Goal: Task Accomplishment & Management: Use online tool/utility

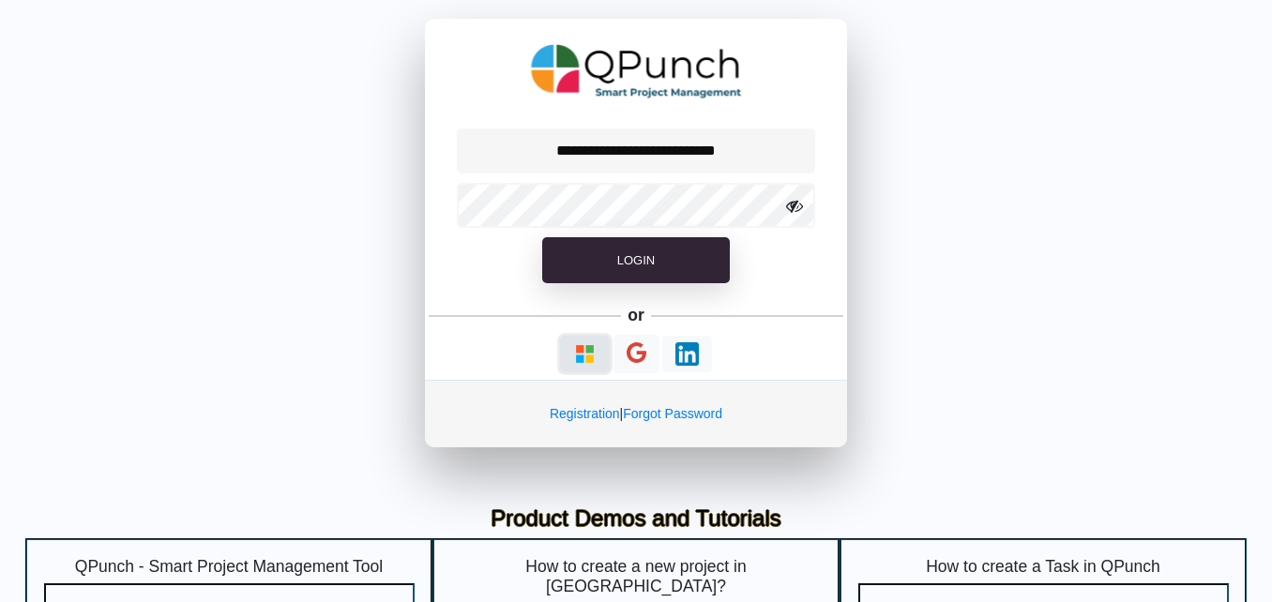
type input "**********"
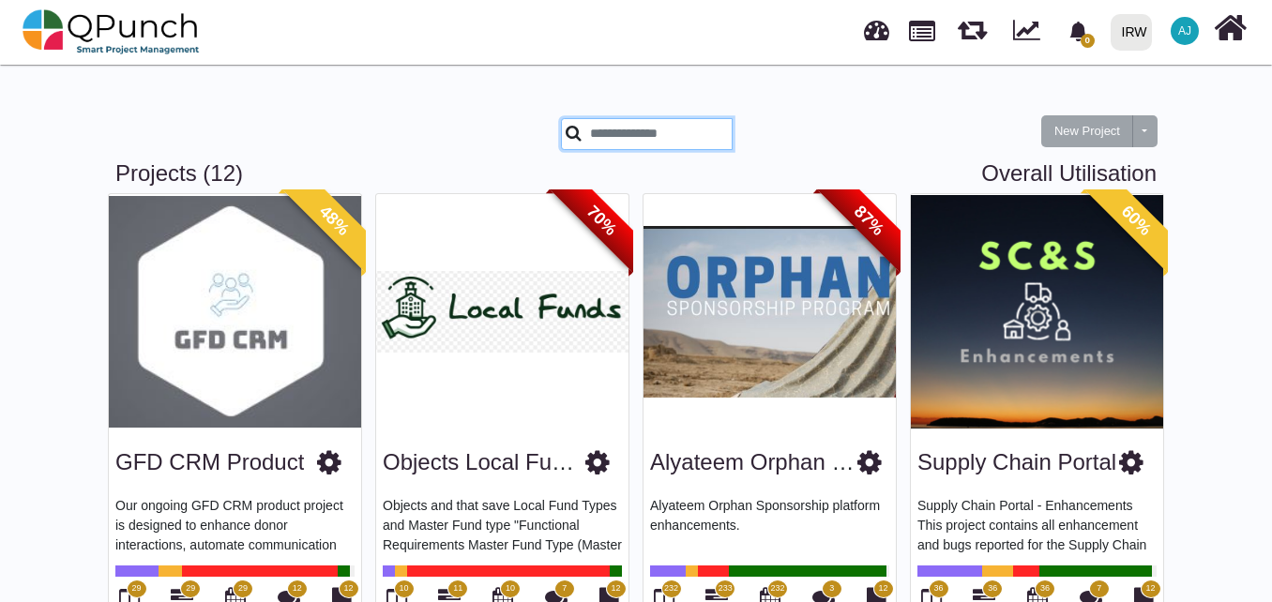
click at [665, 140] on input "text" at bounding box center [647, 134] width 172 height 32
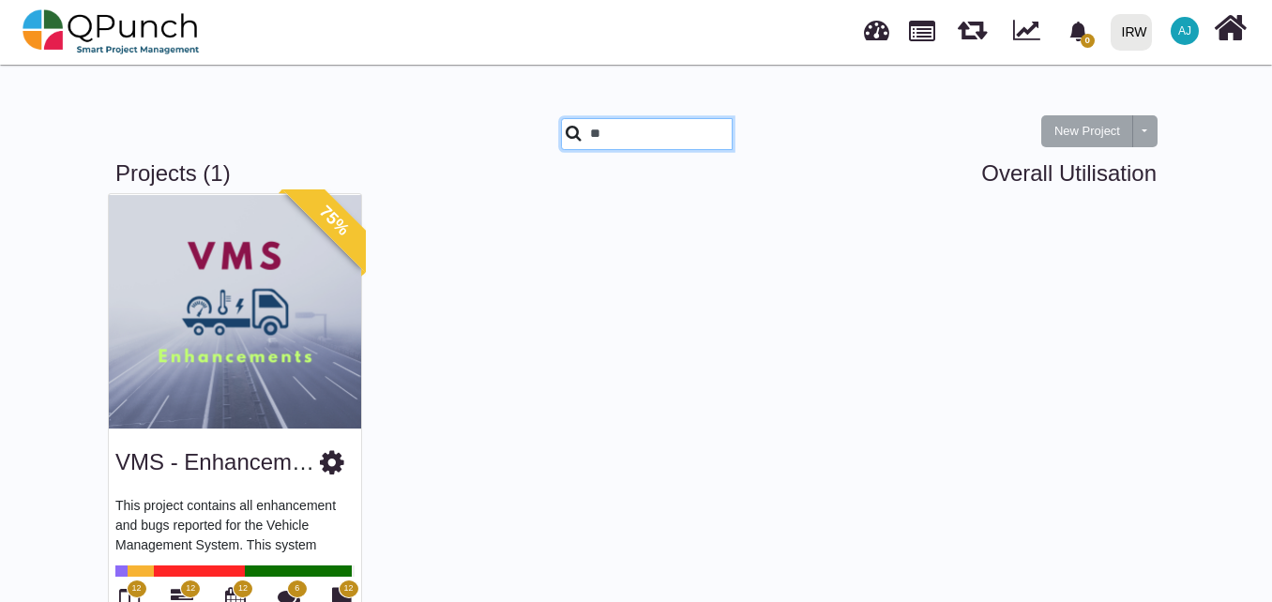
type input "**"
click at [162, 368] on img at bounding box center [235, 311] width 252 height 235
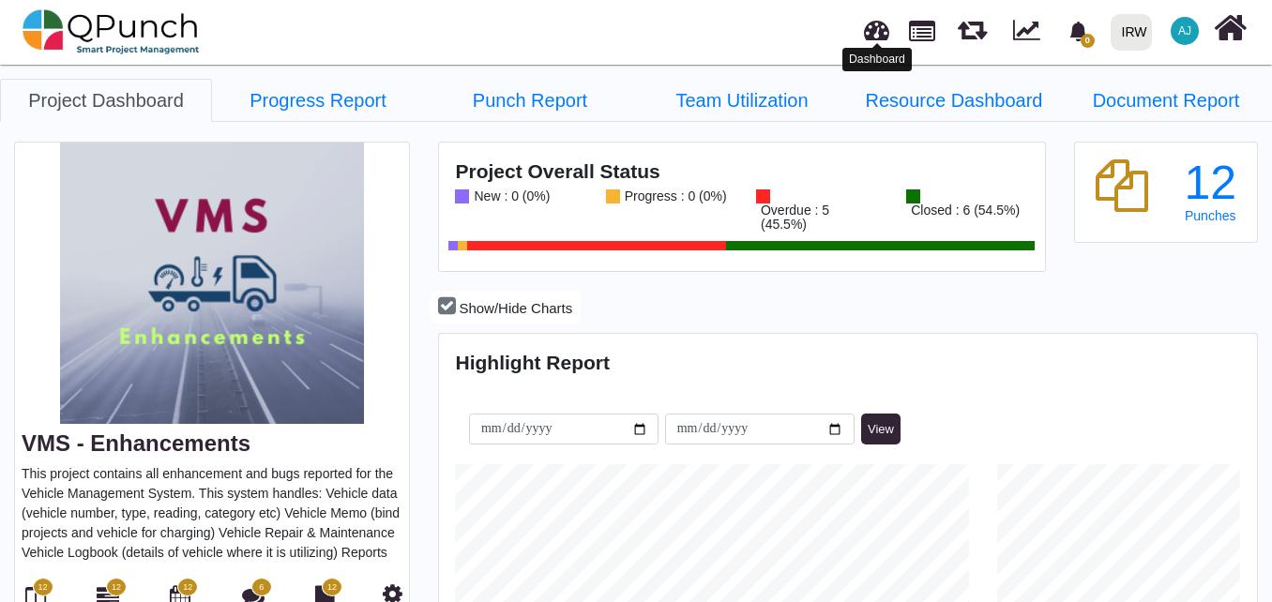
click at [867, 35] on link at bounding box center [876, 27] width 25 height 31
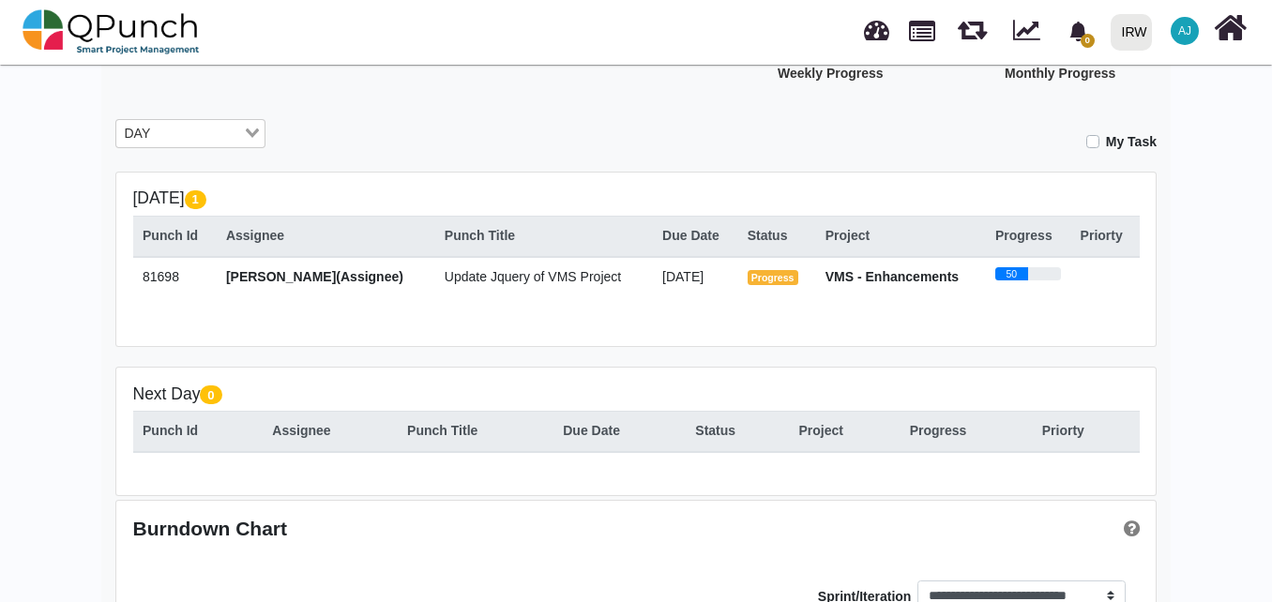
click at [301, 284] on span "[PERSON_NAME](Assignee)" at bounding box center [314, 276] width 177 height 15
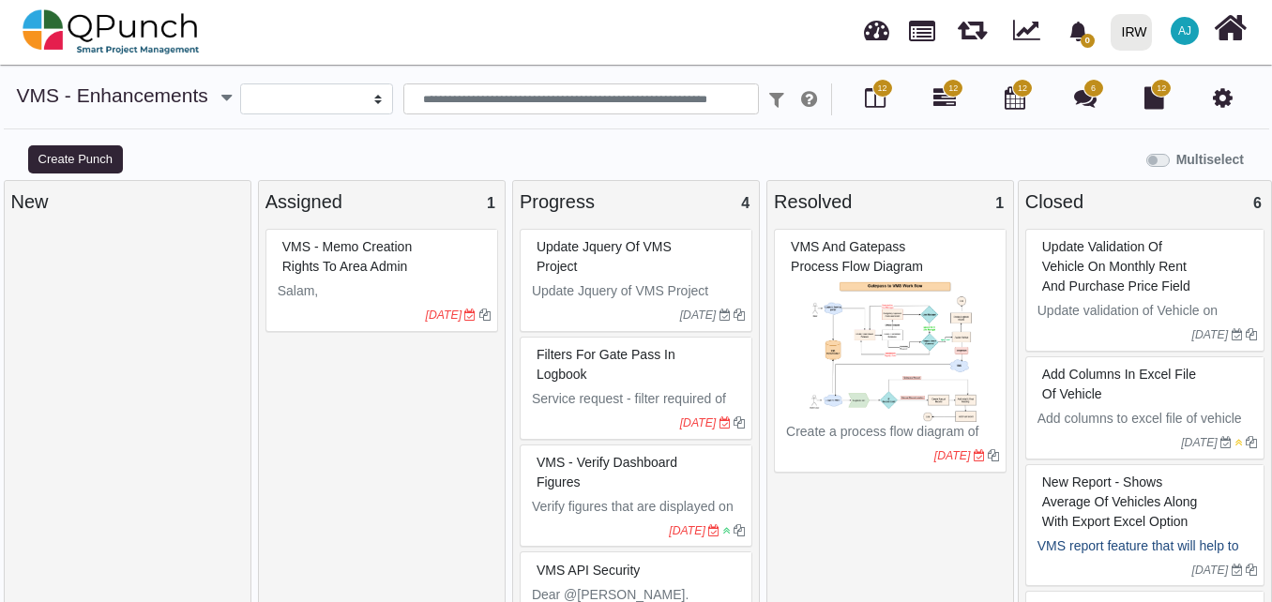
select select
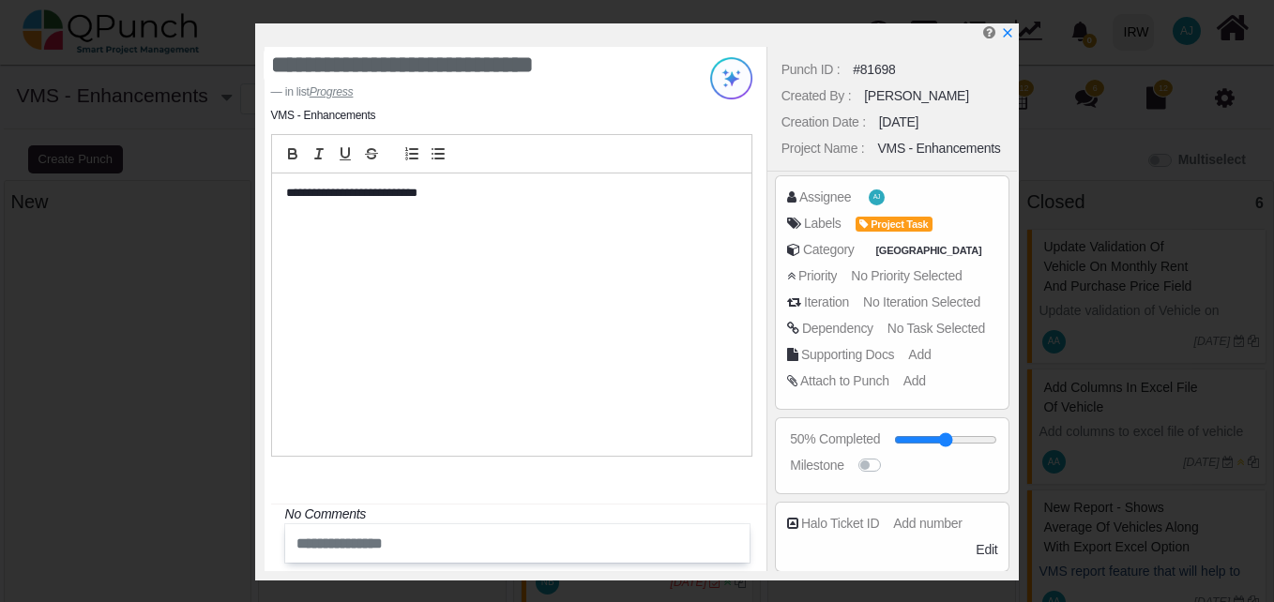
click at [612, 266] on div "**********" at bounding box center [511, 315] width 479 height 282
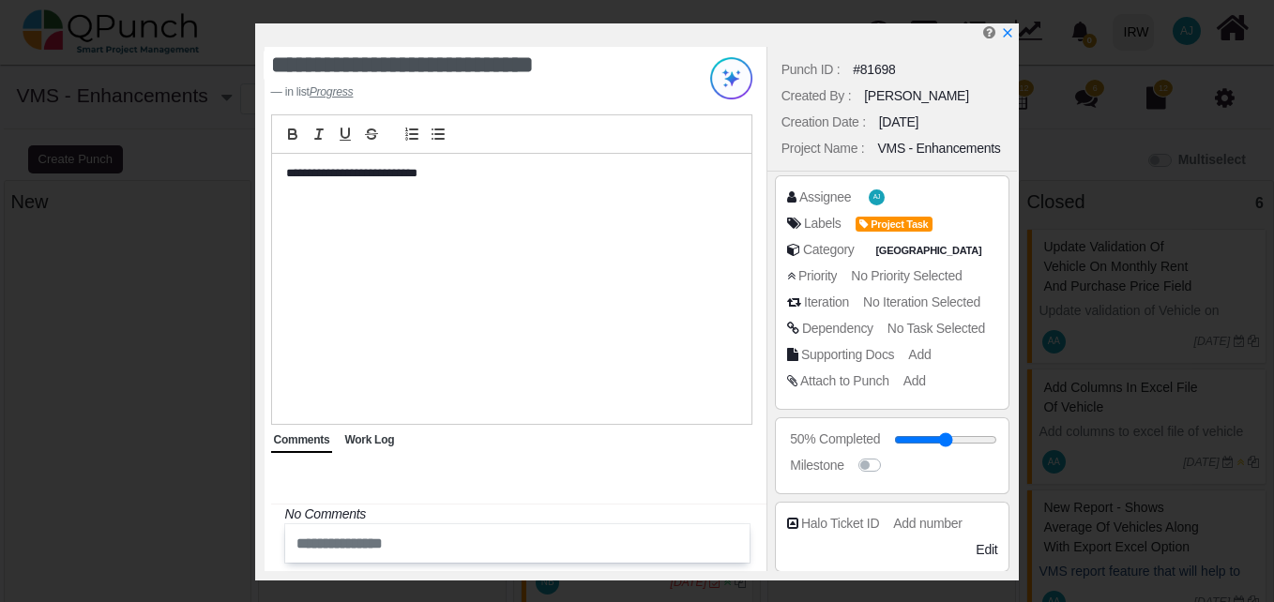
click at [994, 235] on div "Labels Project Task" at bounding box center [892, 227] width 211 height 26
click at [391, 439] on span "Work Log" at bounding box center [369, 439] width 50 height 13
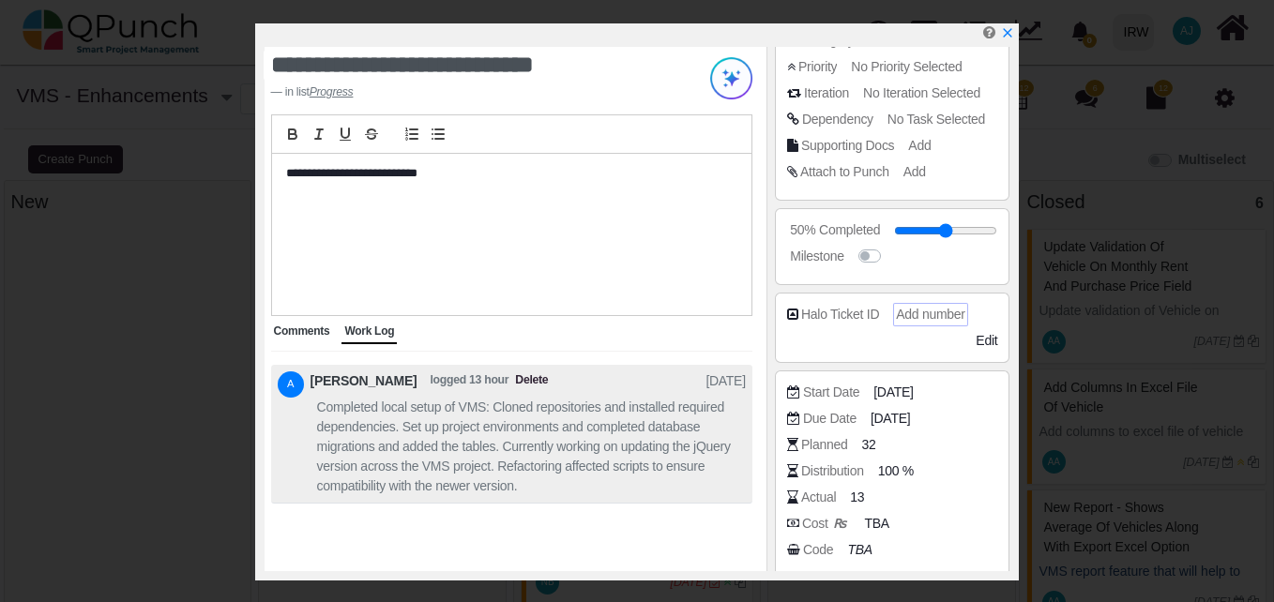
scroll to position [208, 0]
drag, startPoint x: 942, startPoint y: 228, endPoint x: 869, endPoint y: 242, distance: 74.5
click at [888, 236] on input "range" at bounding box center [943, 232] width 111 height 8
type input "**"
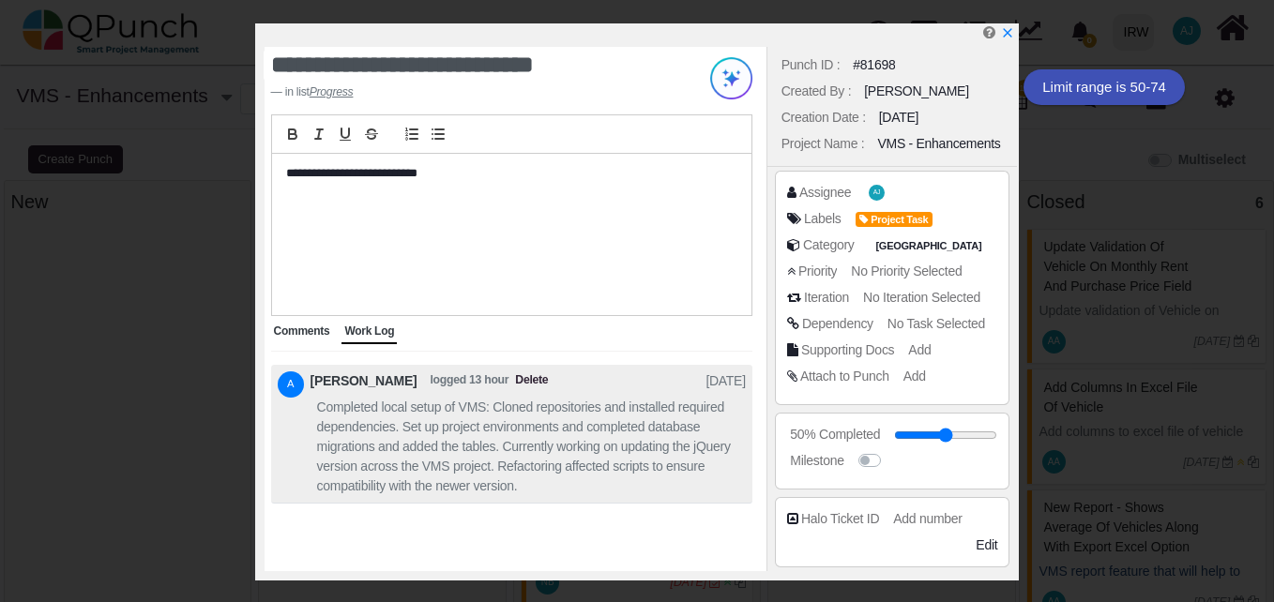
scroll to position [0, 0]
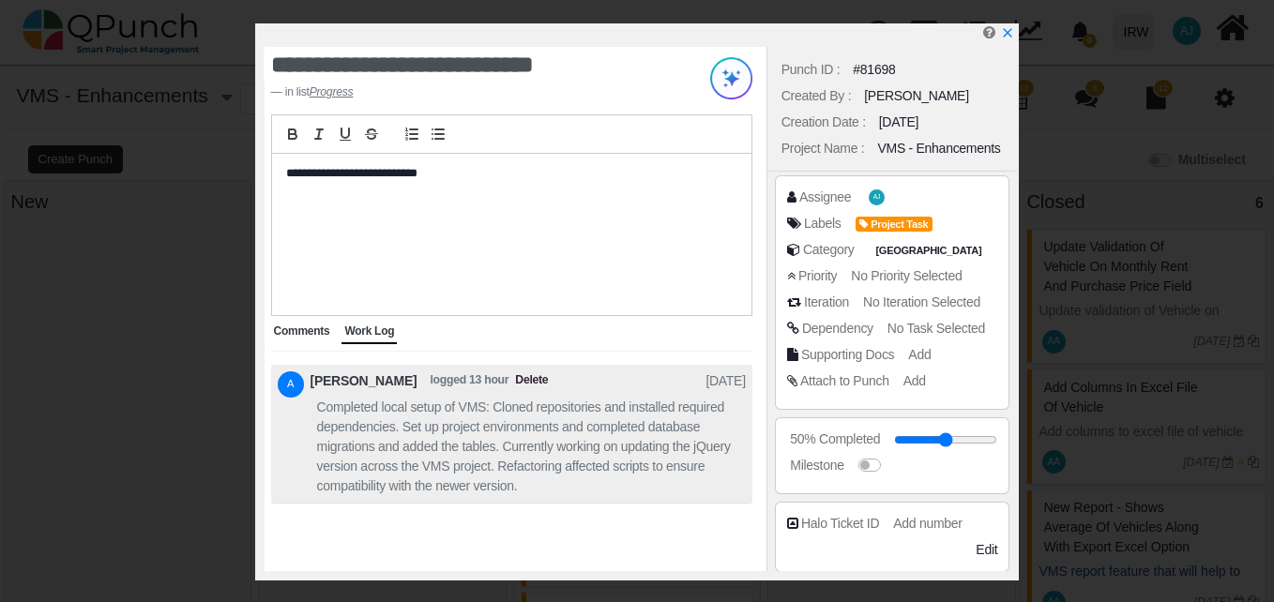
click at [947, 326] on span "No Task Selected" at bounding box center [937, 328] width 98 height 15
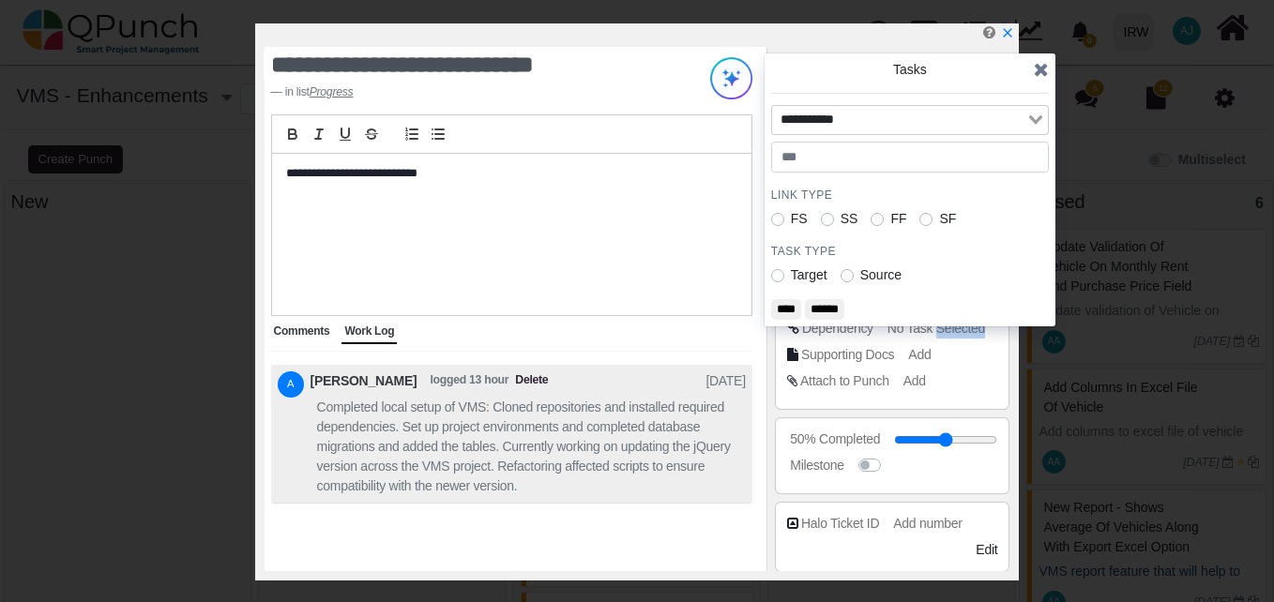
click at [947, 326] on span "No Task Selected" at bounding box center [937, 328] width 98 height 15
drag, startPoint x: 947, startPoint y: 326, endPoint x: 815, endPoint y: 150, distance: 219.2
click at [815, 150] on input "number" at bounding box center [910, 158] width 278 height 32
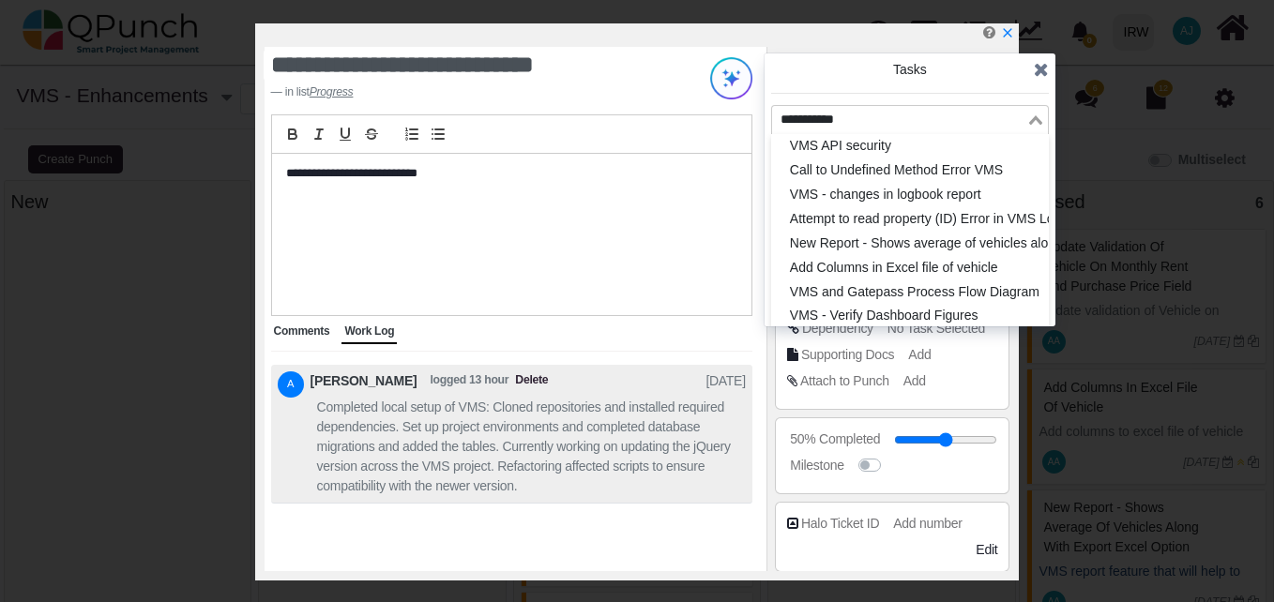
click at [834, 128] on input "Search for option" at bounding box center [899, 120] width 251 height 21
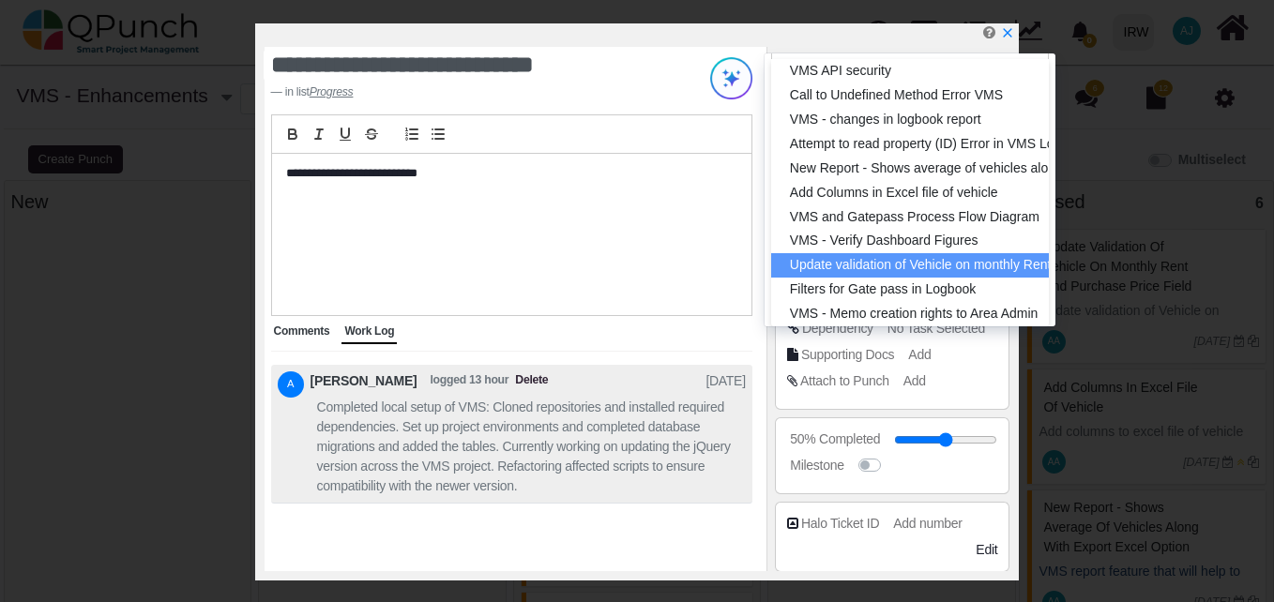
scroll to position [92, 0]
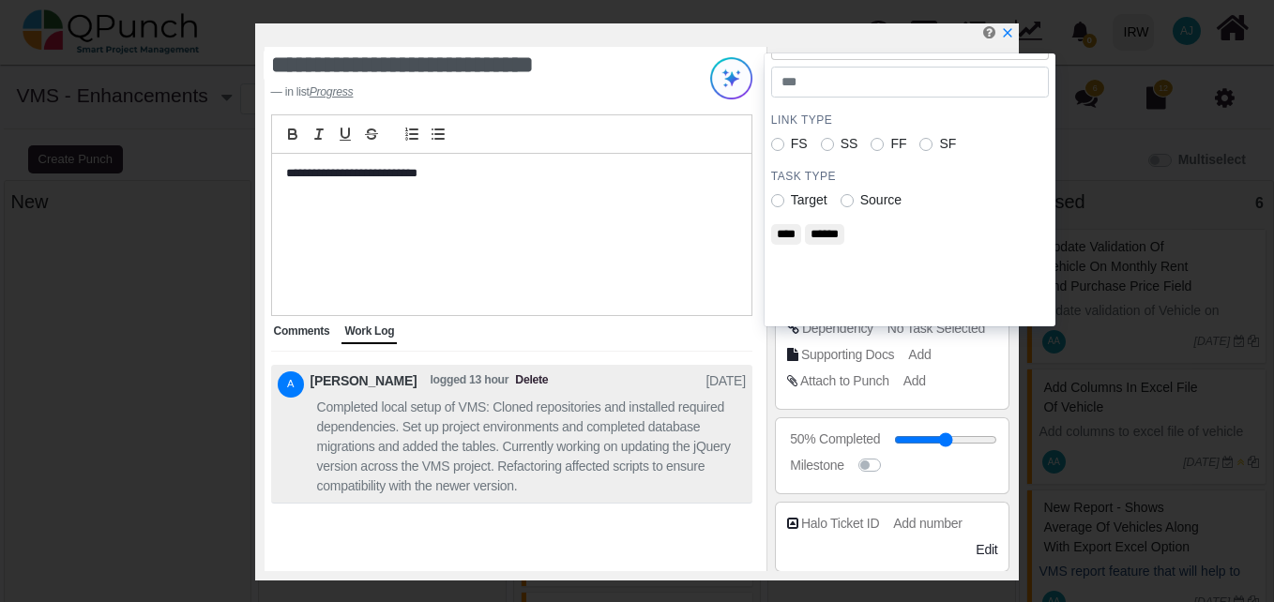
click at [716, 245] on div "**********" at bounding box center [511, 234] width 479 height 161
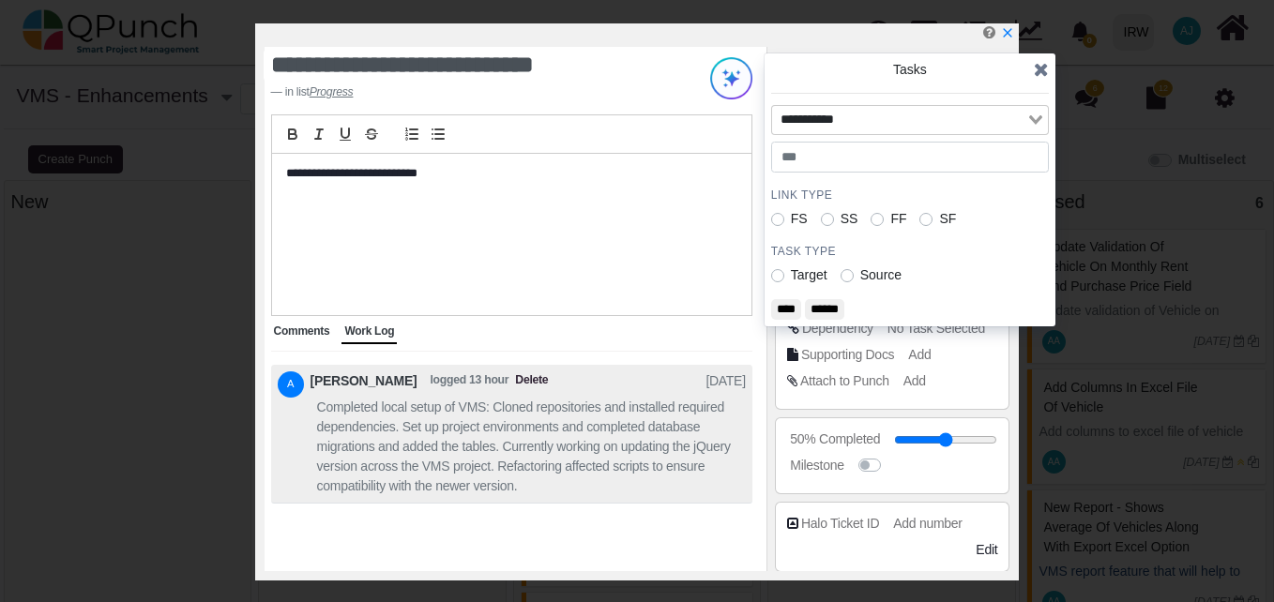
click at [797, 217] on span "FS" at bounding box center [799, 218] width 17 height 15
click at [791, 223] on label "FS" at bounding box center [799, 219] width 17 height 20
click at [791, 221] on span "FS" at bounding box center [799, 218] width 17 height 15
click at [841, 222] on label "SS" at bounding box center [850, 219] width 18 height 20
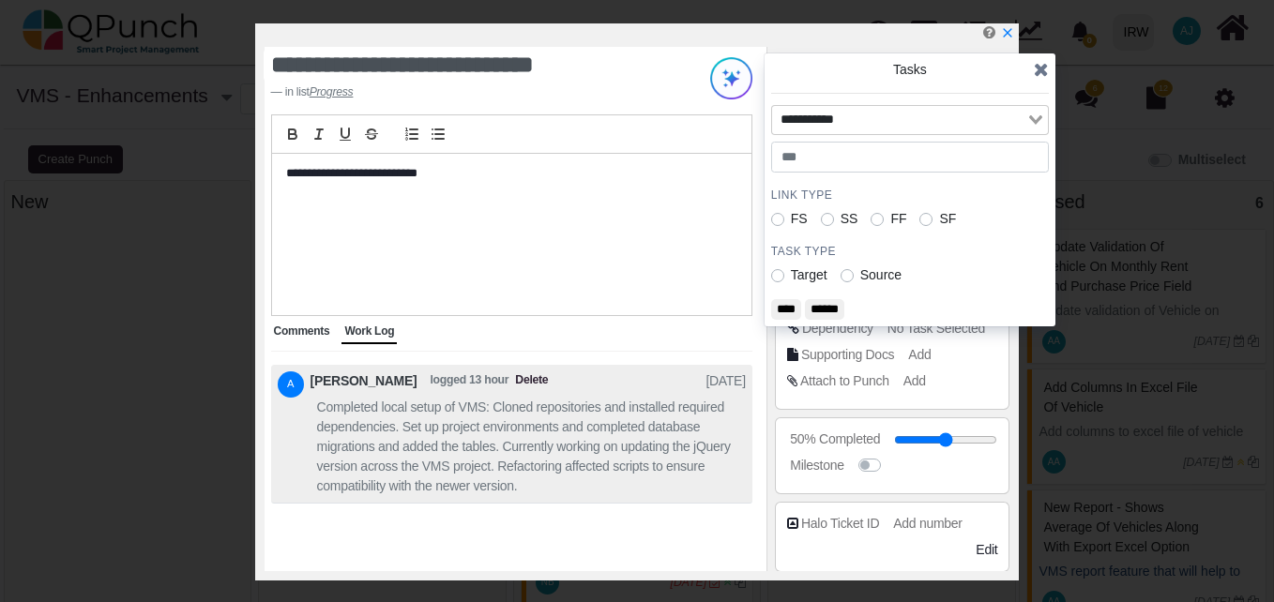
click at [793, 225] on span "FS" at bounding box center [799, 218] width 17 height 15
click at [880, 219] on div "FF" at bounding box center [889, 219] width 36 height 20
click at [859, 222] on div "FS SS FF SF" at bounding box center [910, 219] width 278 height 20
click at [898, 160] on input "number" at bounding box center [910, 158] width 278 height 32
click at [1028, 161] on input "**" at bounding box center [910, 158] width 278 height 32
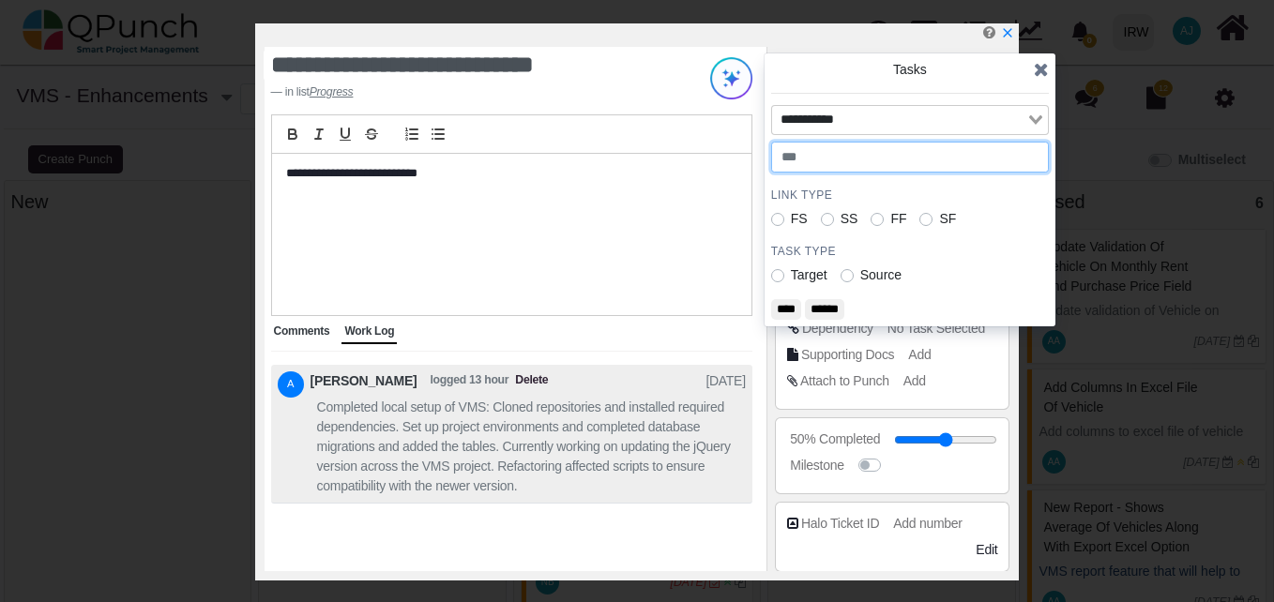
type input "*"
click at [1028, 157] on input "*" at bounding box center [910, 158] width 278 height 32
click at [1040, 77] on icon at bounding box center [1041, 69] width 15 height 19
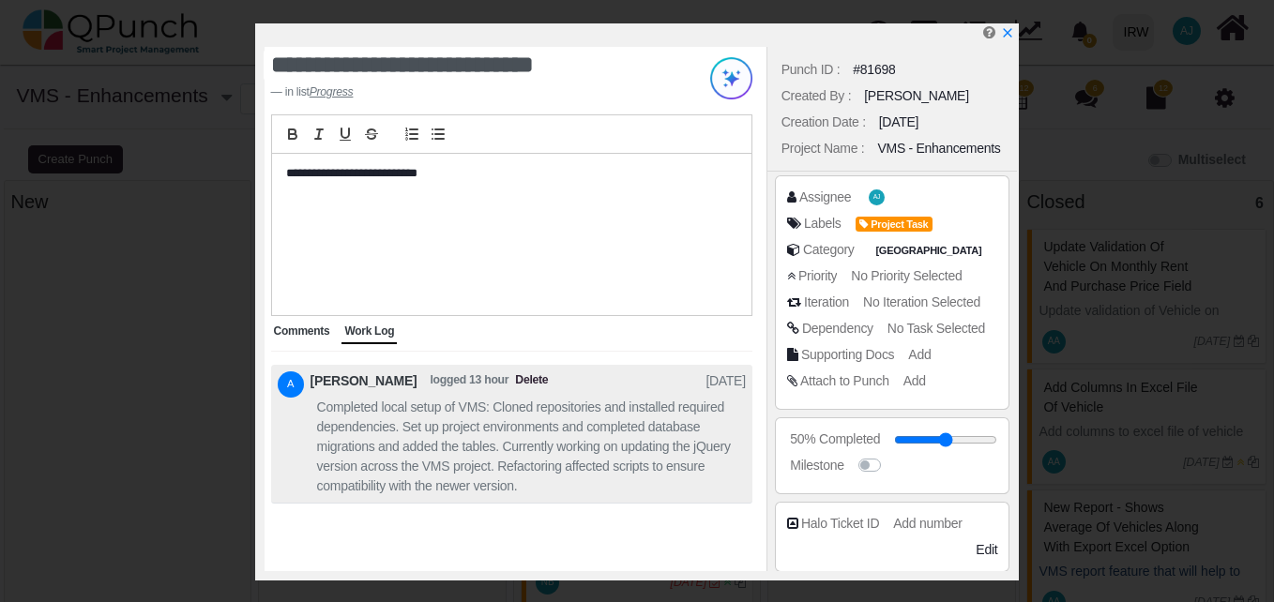
click at [818, 207] on div "Priority" at bounding box center [825, 198] width 52 height 20
click at [832, 197] on div "Assignee" at bounding box center [825, 198] width 52 height 20
click at [919, 354] on span "Add" at bounding box center [922, 354] width 23 height 15
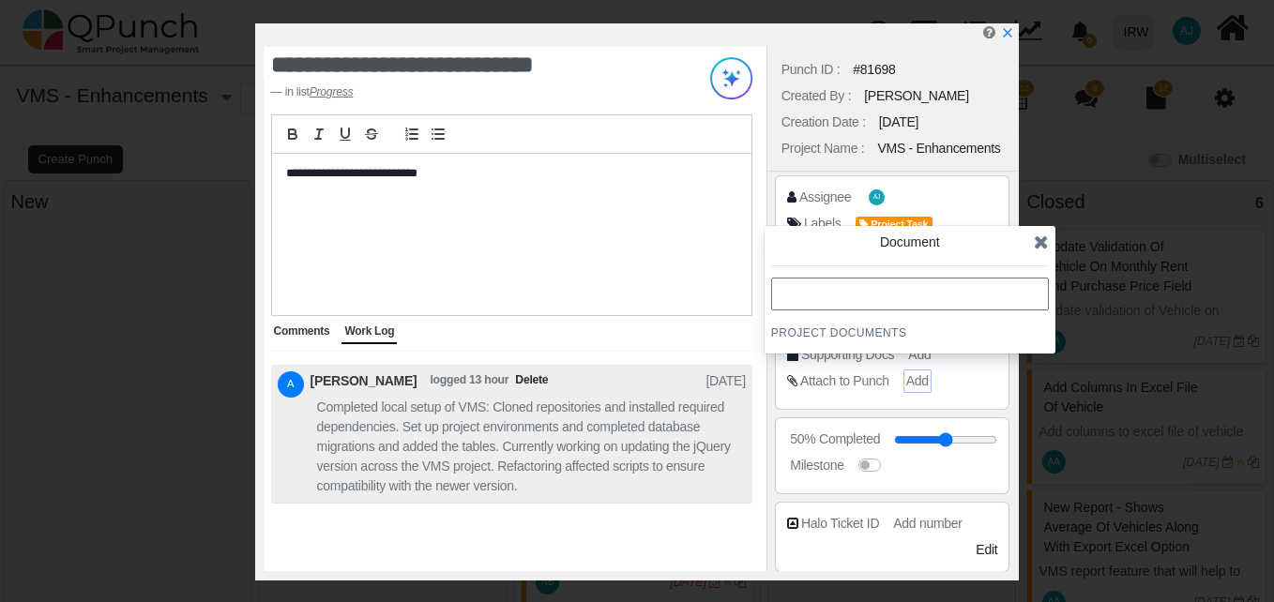
click at [918, 377] on span "Add" at bounding box center [917, 380] width 23 height 15
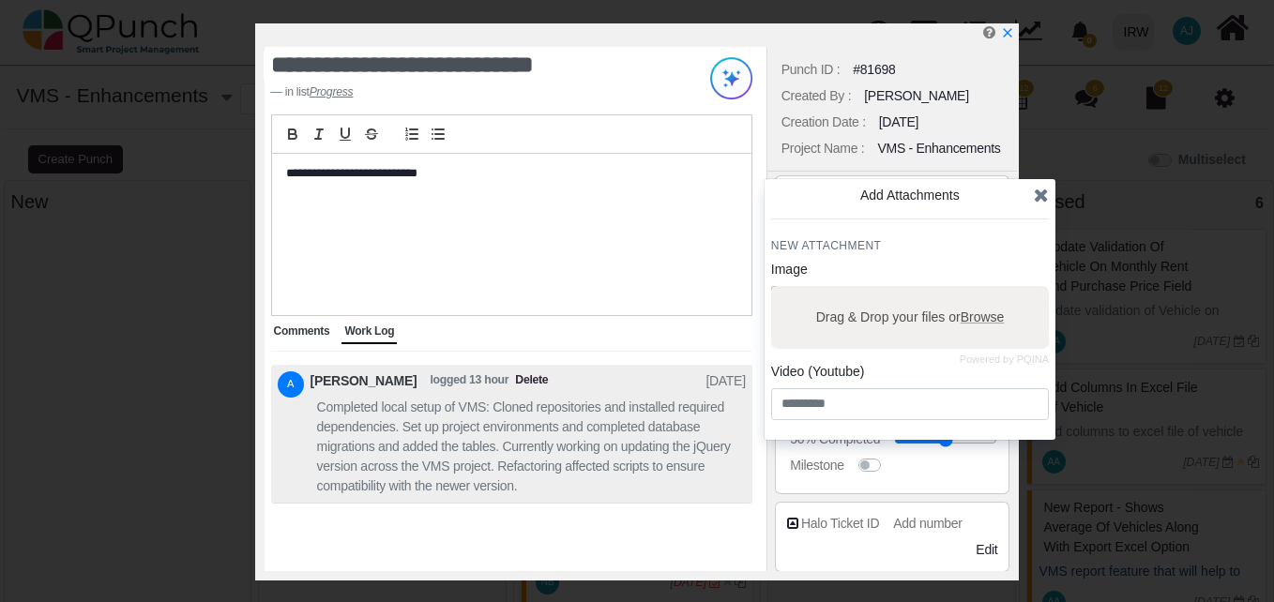
click at [1043, 194] on icon at bounding box center [1041, 195] width 15 height 19
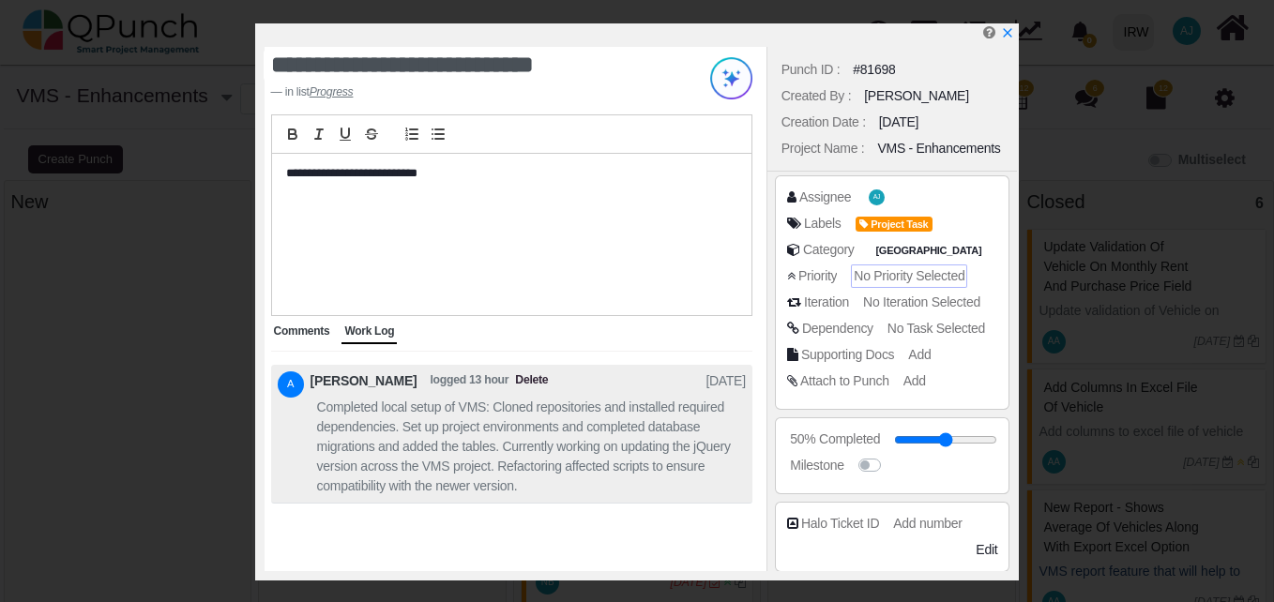
click at [855, 275] on span "No Priority Selected" at bounding box center [909, 275] width 111 height 15
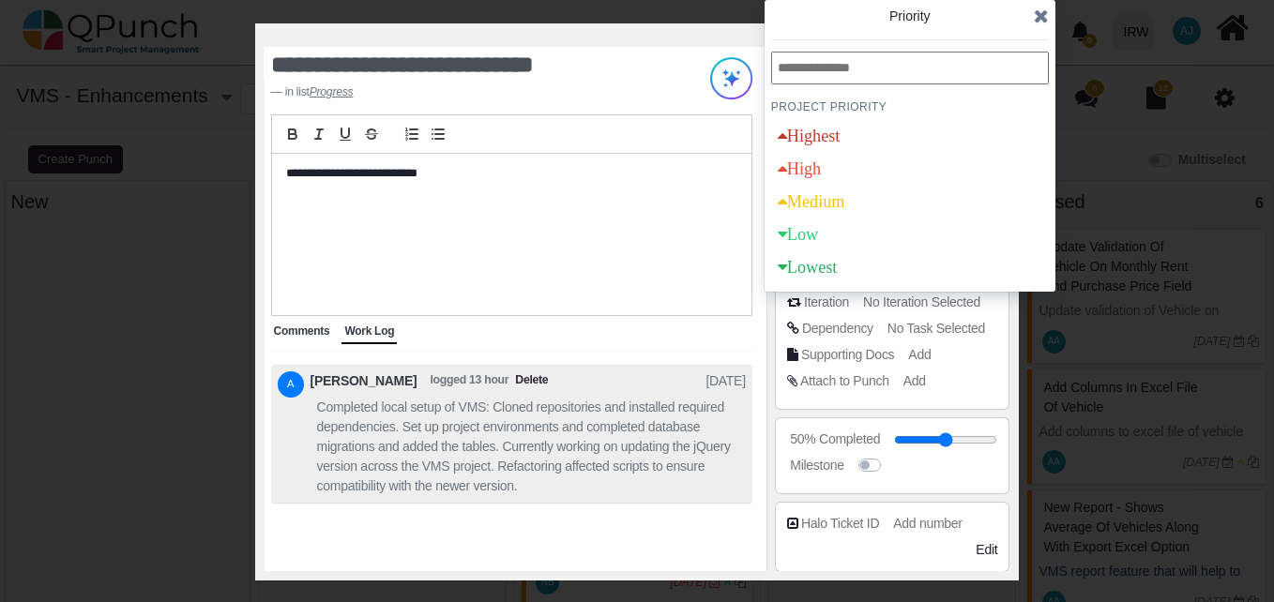
click at [822, 207] on div "Attach to Punch" at bounding box center [825, 198] width 52 height 20
click at [701, 41] on div at bounding box center [641, 34] width 753 height 23
click at [777, 475] on div "50% Completed [GEOGRAPHIC_DATA]" at bounding box center [893, 456] width 236 height 77
click at [758, 450] on div "**********" at bounding box center [516, 309] width 502 height 525
click at [1034, 12] on icon at bounding box center [1041, 16] width 15 height 19
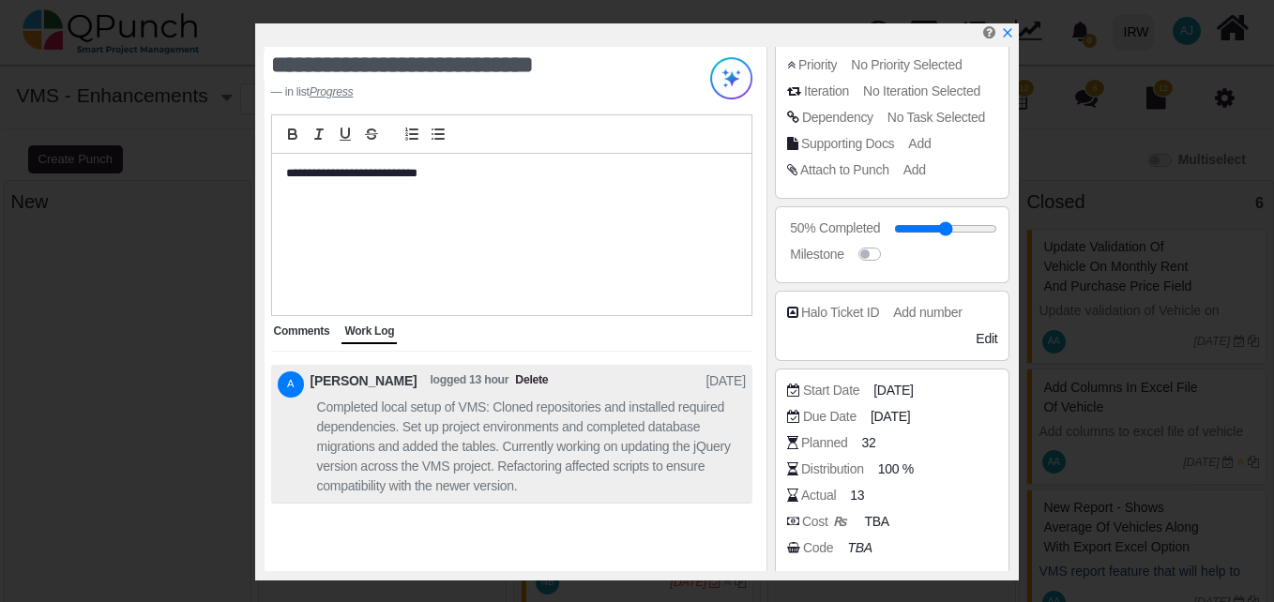
scroll to position [321, 0]
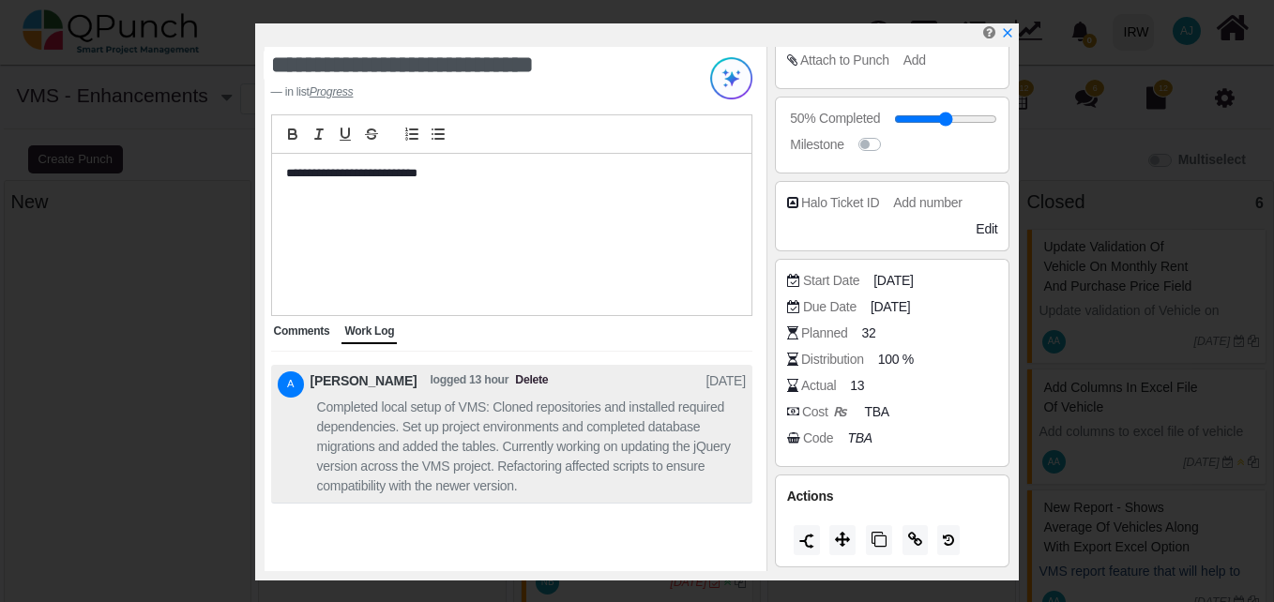
click at [822, 327] on div "Planned" at bounding box center [824, 334] width 46 height 20
click at [818, 359] on div "Distribution" at bounding box center [832, 360] width 63 height 20
click at [811, 392] on div "Actual" at bounding box center [818, 386] width 35 height 20
click at [808, 408] on div "Cost ₨" at bounding box center [826, 413] width 48 height 20
drag, startPoint x: 807, startPoint y: 440, endPoint x: 805, endPoint y: 543, distance: 103.2
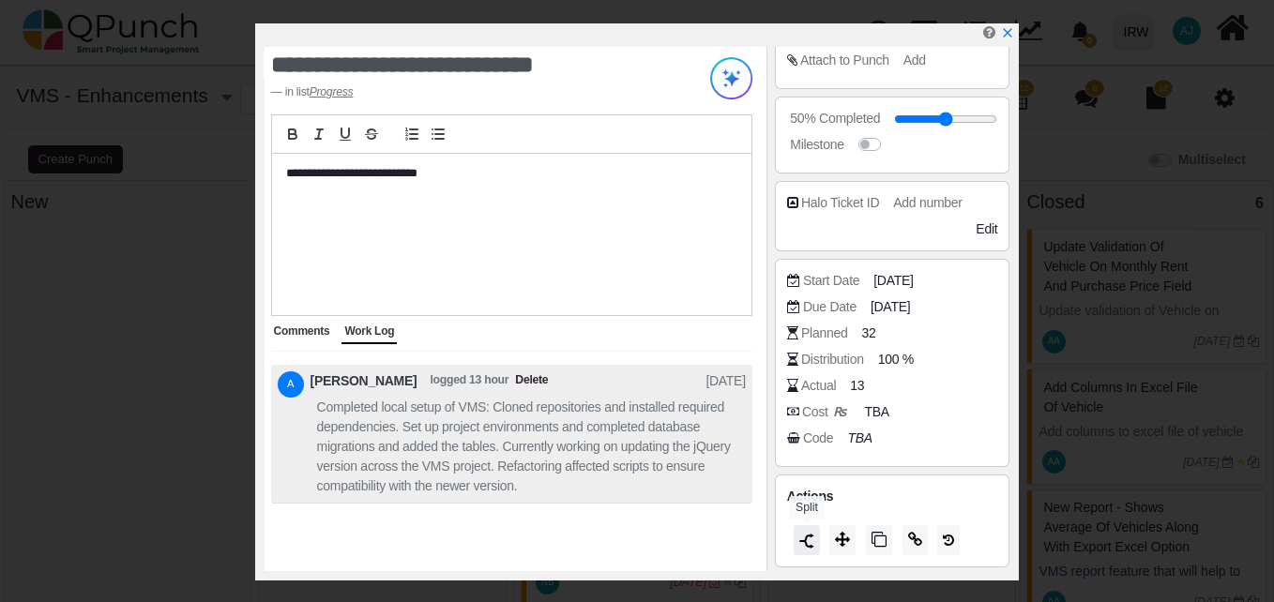
click at [805, 543] on div "Assignee AJ Labels Project Task Category [GEOGRAPHIC_DATA] Priority No Priority…" at bounding box center [893, 211] width 251 height 721
drag, startPoint x: 805, startPoint y: 543, endPoint x: 916, endPoint y: 560, distance: 112.0
click at [916, 560] on div "Actions" at bounding box center [893, 521] width 236 height 93
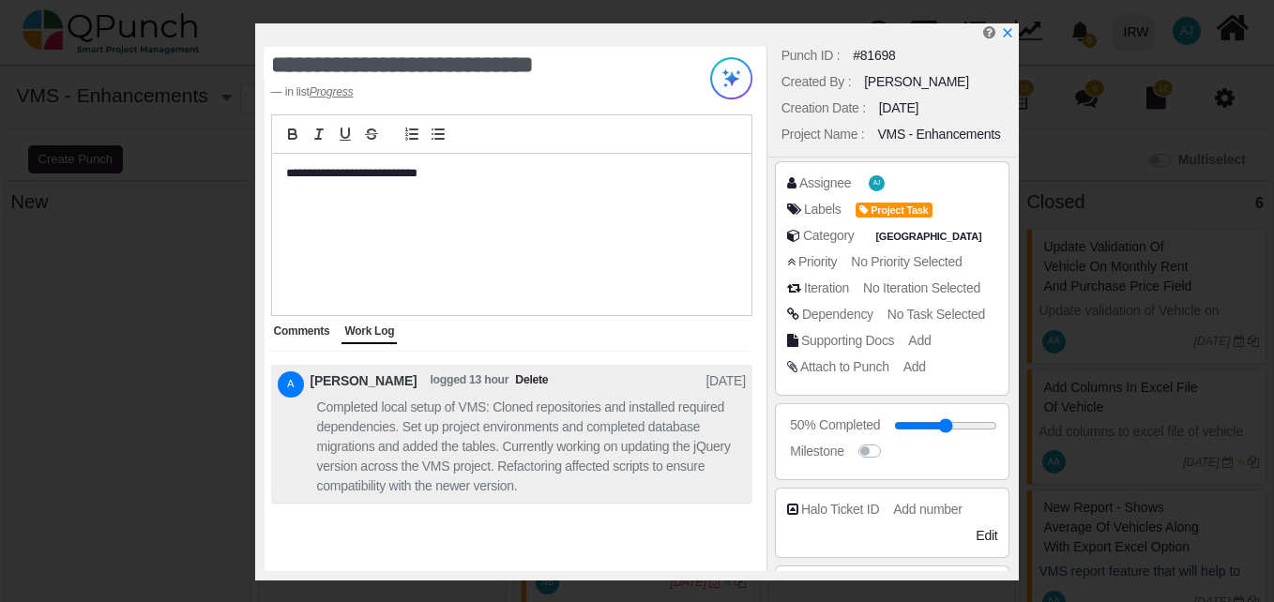
scroll to position [0, 0]
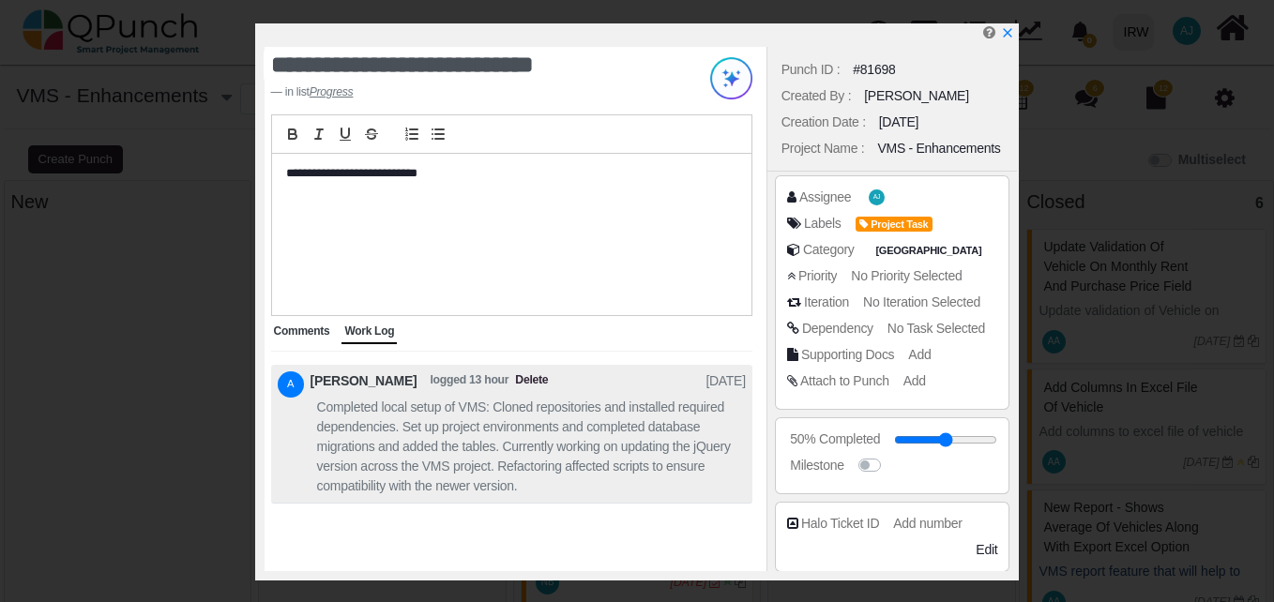
click at [823, 197] on div "Assignee" at bounding box center [825, 198] width 52 height 20
drag, startPoint x: 823, startPoint y: 197, endPoint x: 823, endPoint y: 223, distance: 26.3
click at [823, 207] on div "Labels" at bounding box center [825, 198] width 52 height 20
click at [866, 226] on icon at bounding box center [867, 225] width 11 height 10
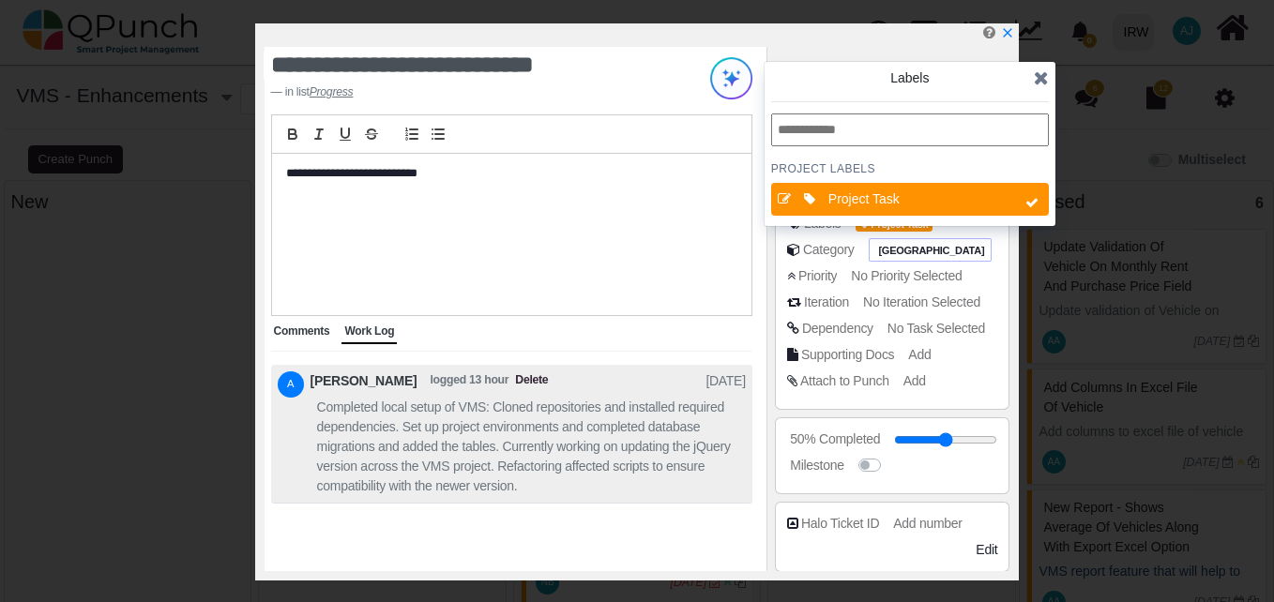
click at [869, 243] on div "[GEOGRAPHIC_DATA]" at bounding box center [930, 249] width 123 height 23
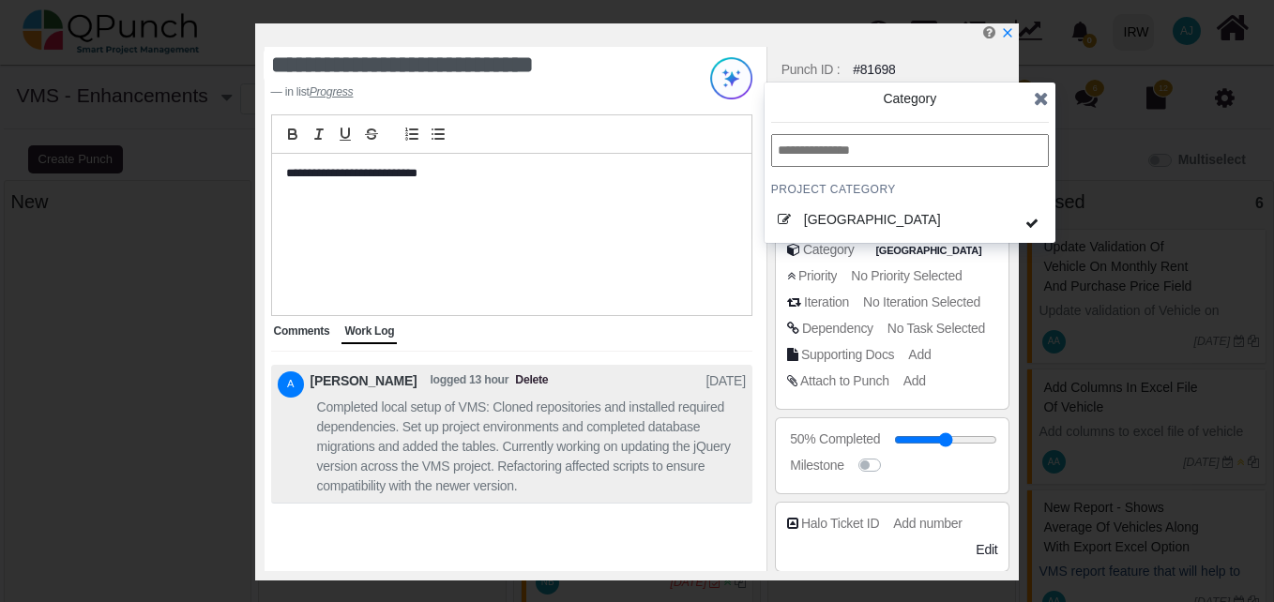
click at [831, 207] on div "Category" at bounding box center [825, 198] width 52 height 20
click at [824, 207] on div "Priority" at bounding box center [825, 198] width 52 height 20
click at [818, 315] on div "Iteration No Iteration Selected" at bounding box center [892, 306] width 211 height 26
click at [816, 207] on div "Dependency" at bounding box center [825, 198] width 52 height 20
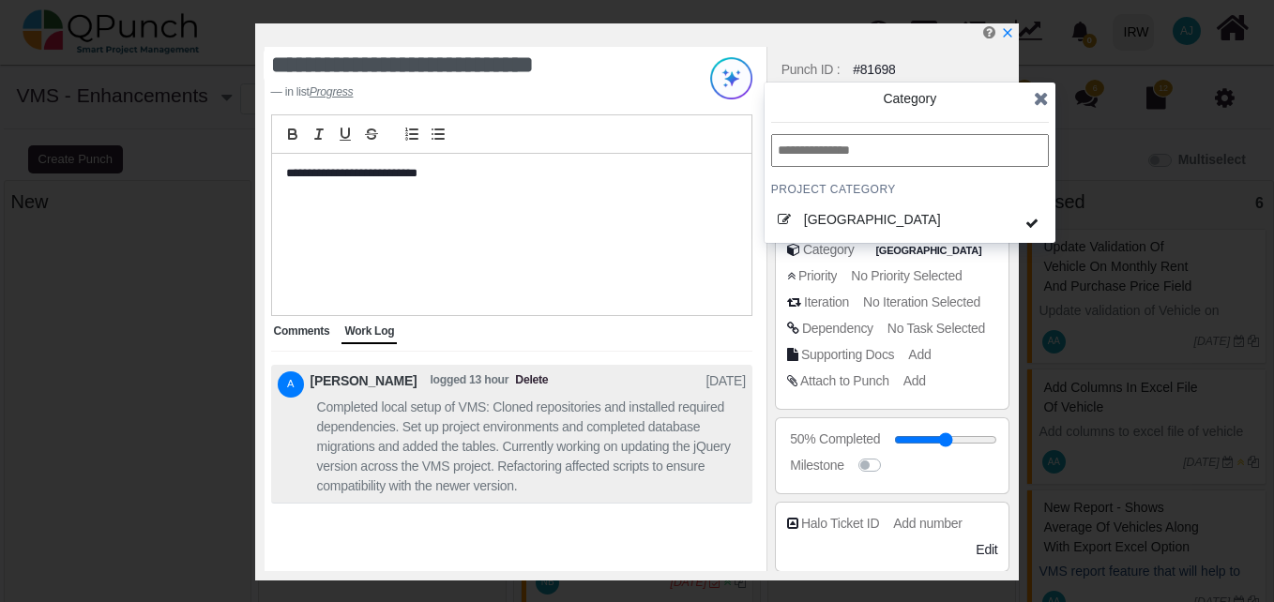
drag, startPoint x: 816, startPoint y: 329, endPoint x: 812, endPoint y: 351, distance: 22.1
click at [812, 207] on div "Supporting Docs" at bounding box center [825, 198] width 52 height 20
drag, startPoint x: 812, startPoint y: 351, endPoint x: 808, endPoint y: 378, distance: 27.5
click at [808, 378] on div "Assignee AJ Labels Project Task Category [GEOGRAPHIC_DATA] Priority No Priority…" at bounding box center [892, 293] width 211 height 210
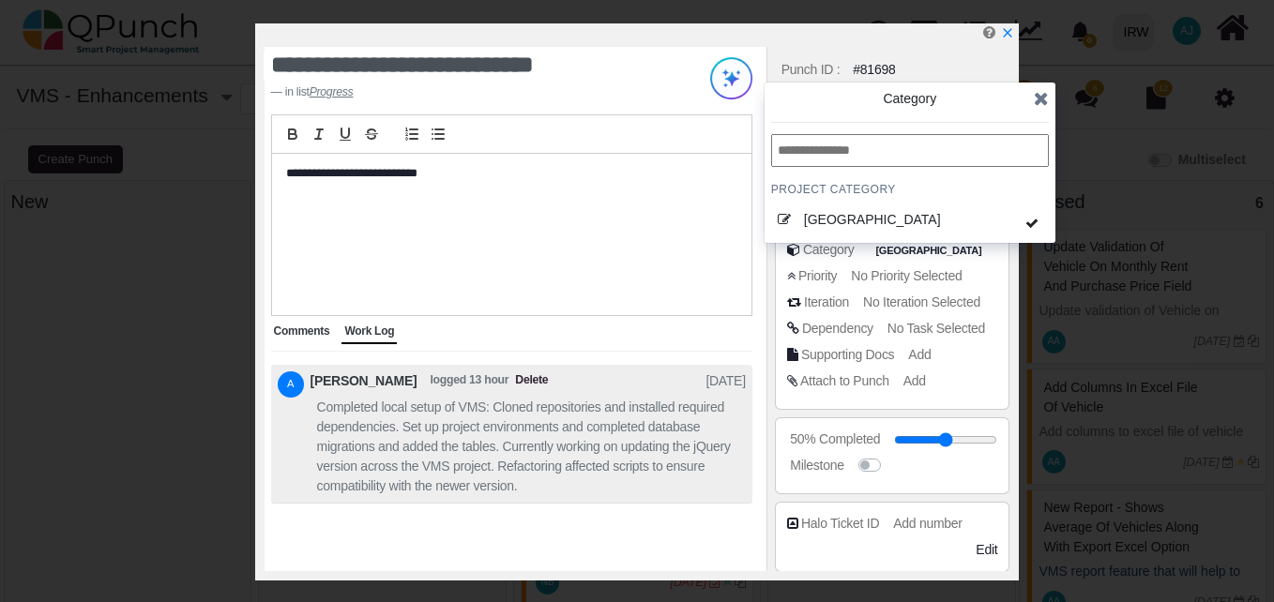
drag, startPoint x: 808, startPoint y: 378, endPoint x: 668, endPoint y: 232, distance: 202.4
click at [668, 232] on div "**********" at bounding box center [511, 234] width 479 height 161
click at [332, 85] on u "Progress" at bounding box center [332, 91] width 44 height 13
click at [1041, 107] on icon at bounding box center [1041, 98] width 15 height 19
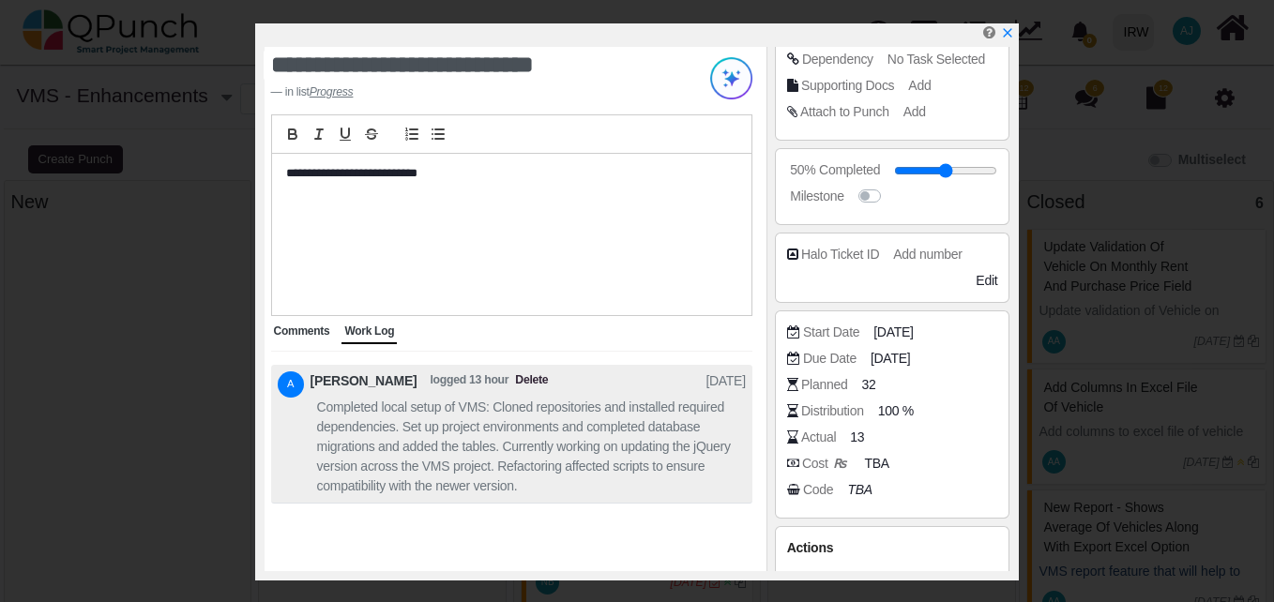
scroll to position [270, 0]
click at [821, 439] on div "Actual" at bounding box center [818, 437] width 35 height 20
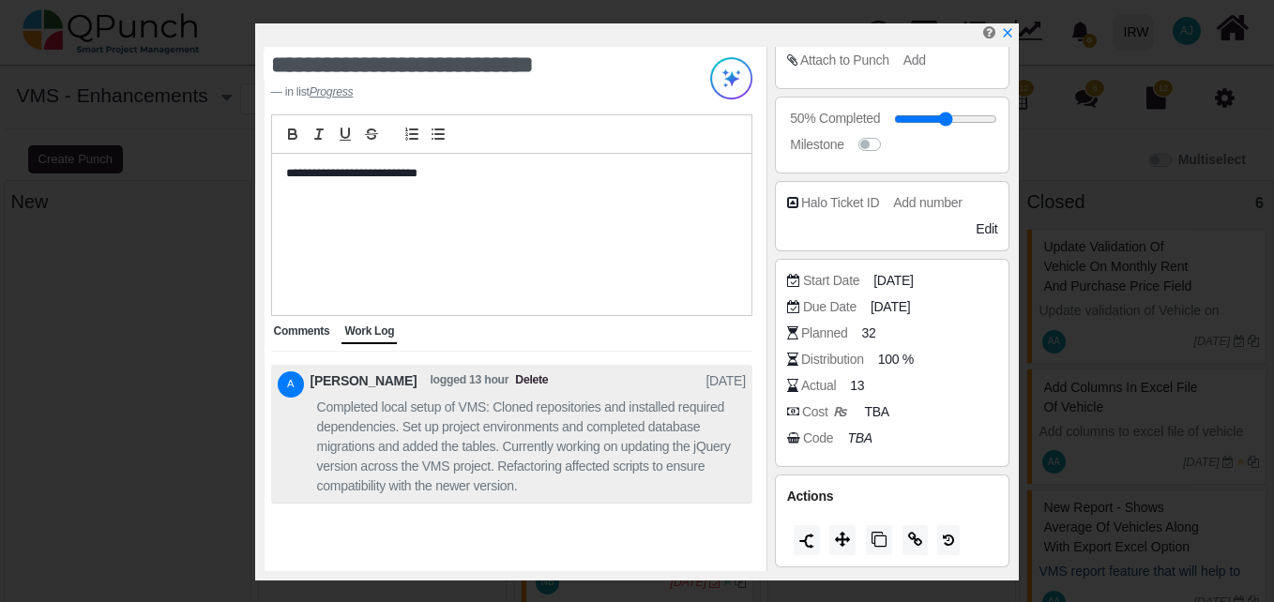
click at [843, 201] on div "Halo Ticket ID" at bounding box center [840, 203] width 78 height 20
click at [896, 199] on span "Add number" at bounding box center [930, 202] width 68 height 15
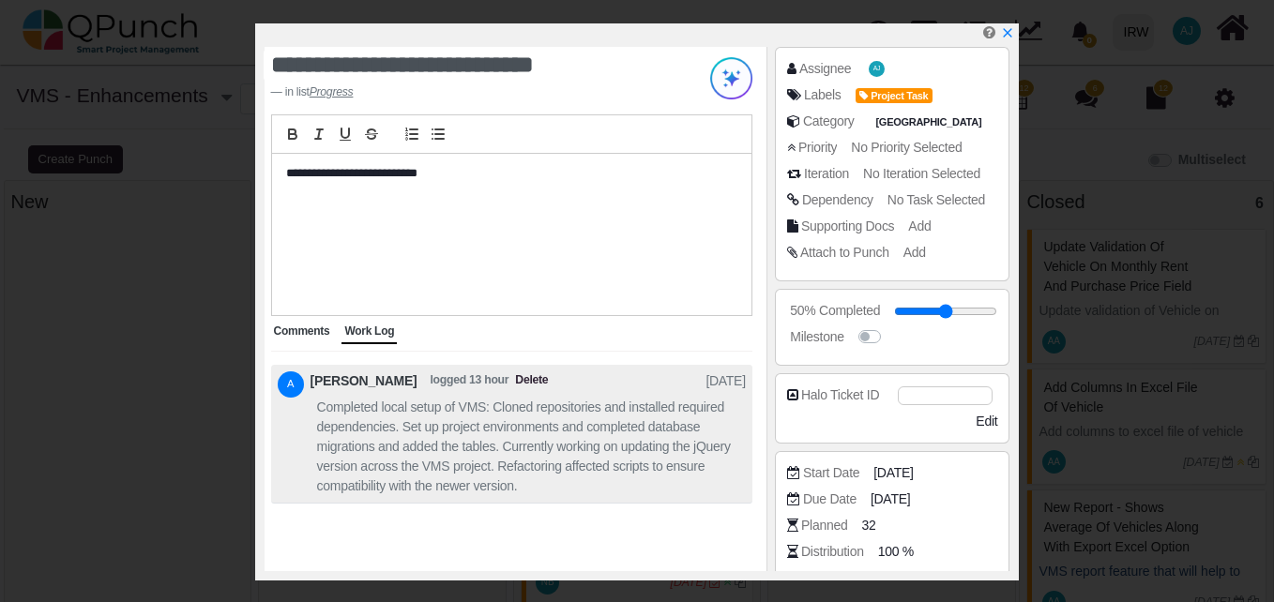
scroll to position [128, 0]
click at [735, 83] on img at bounding box center [731, 78] width 42 height 42
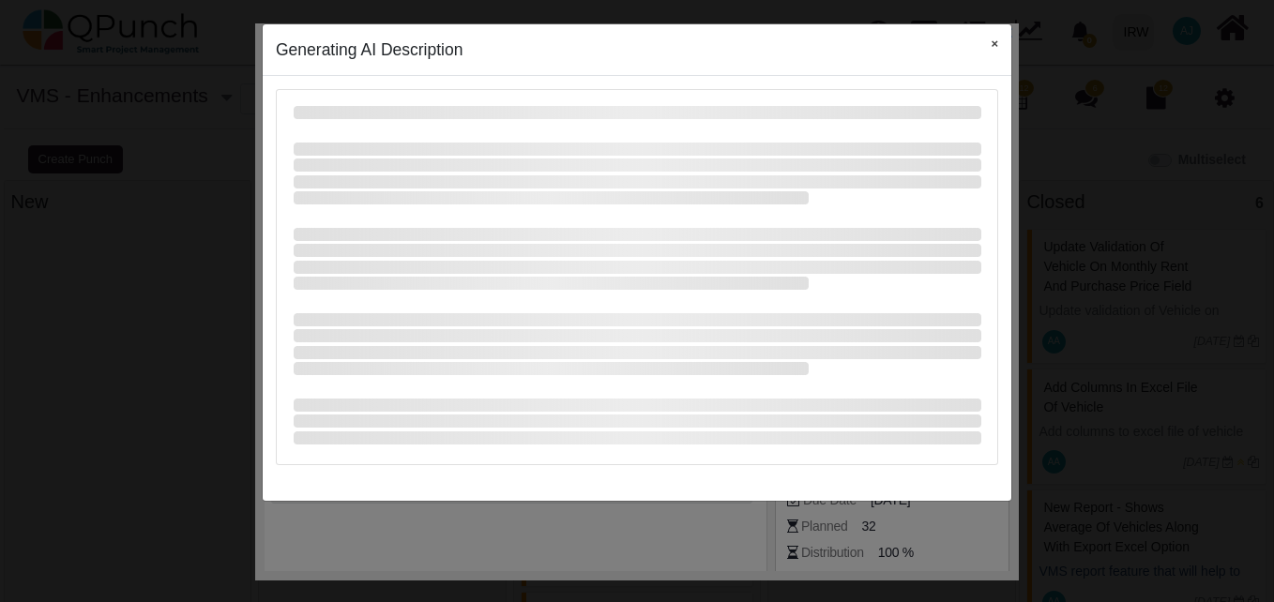
click at [994, 48] on button "×" at bounding box center [995, 43] width 34 height 38
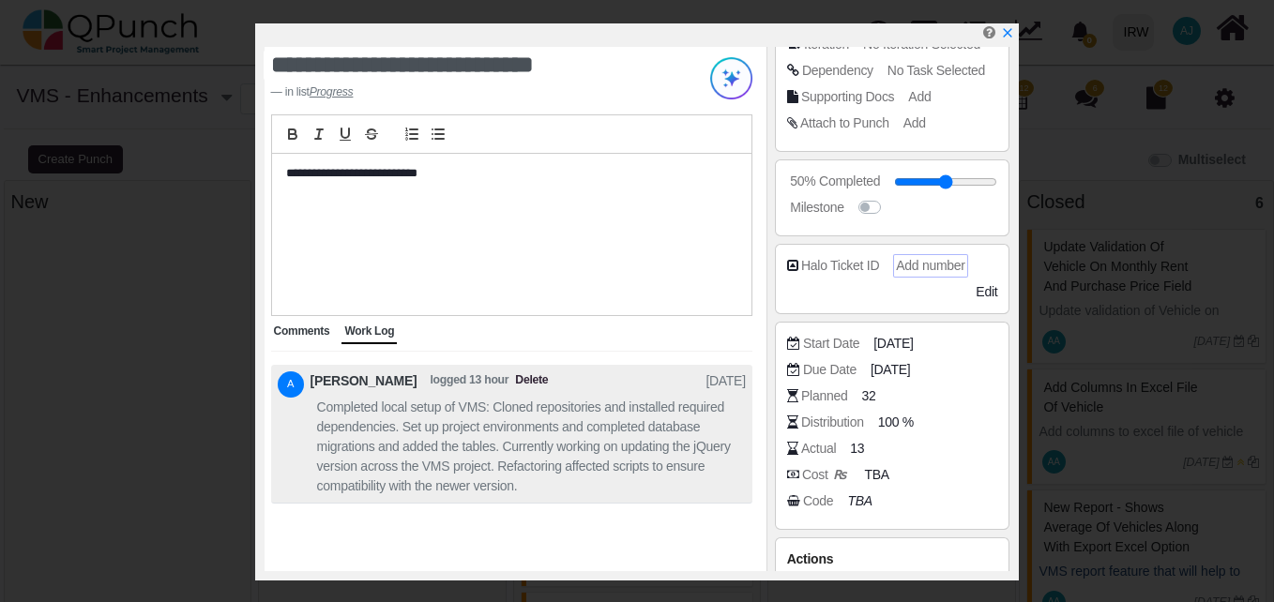
scroll to position [321, 0]
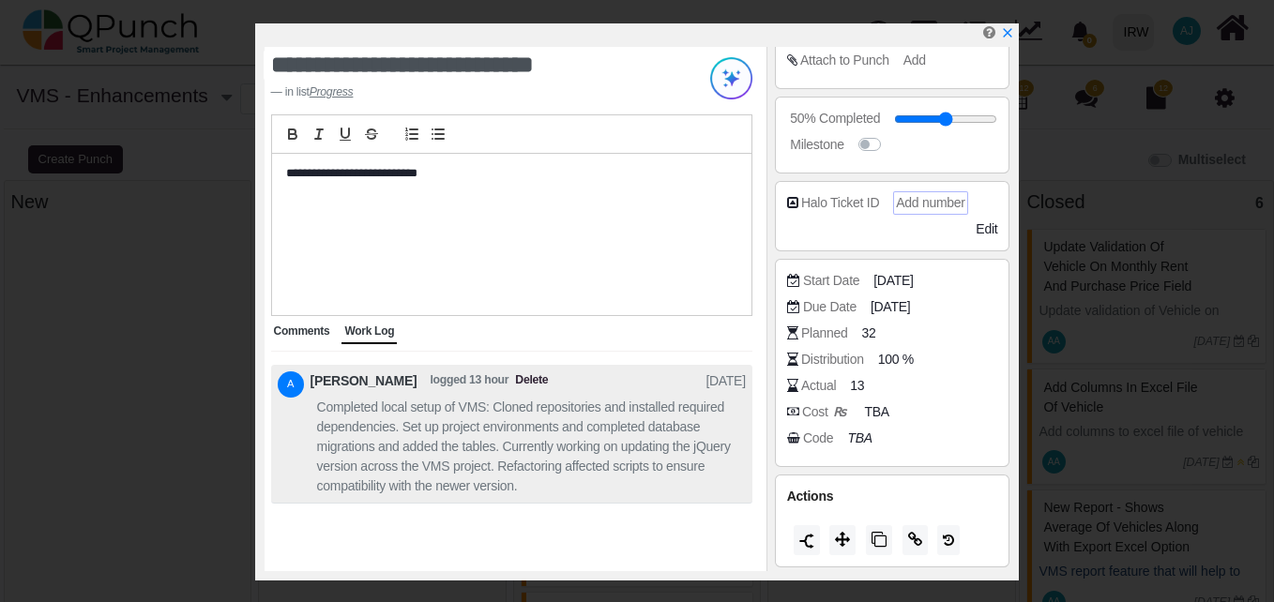
click at [824, 441] on div "Code" at bounding box center [818, 439] width 30 height 20
click at [872, 413] on span "TBA" at bounding box center [879, 413] width 24 height 20
click at [851, 441] on icon "TBA" at bounding box center [862, 438] width 24 height 15
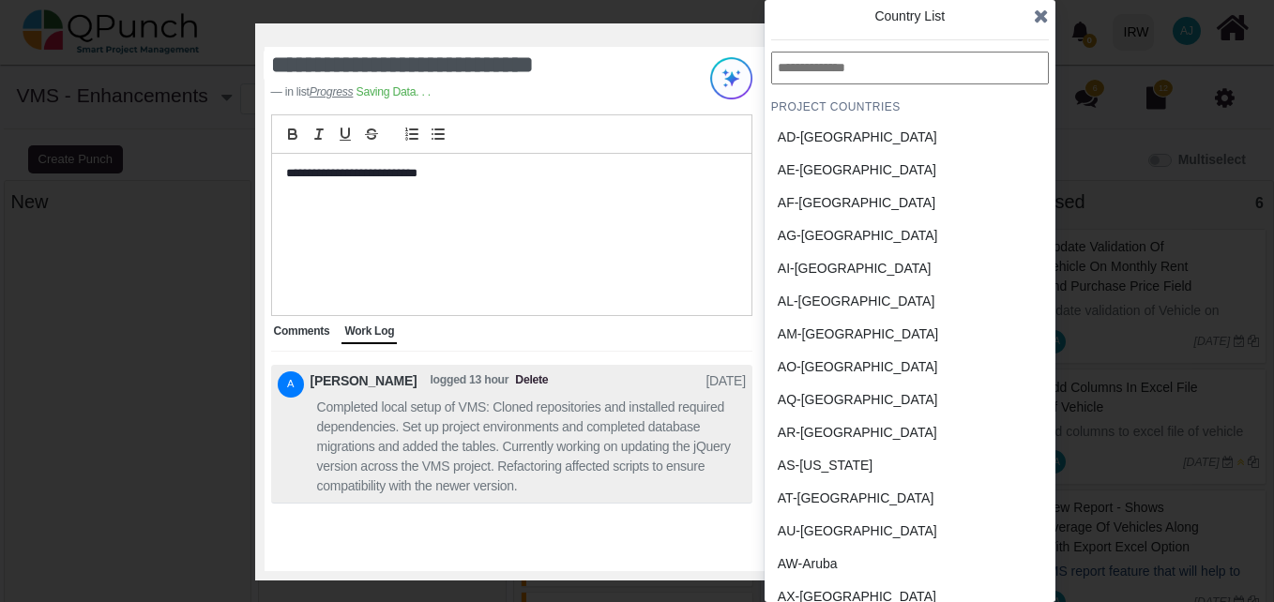
click at [677, 281] on div "**********" at bounding box center [511, 234] width 479 height 161
click at [1037, 2] on span at bounding box center [1041, 16] width 15 height 28
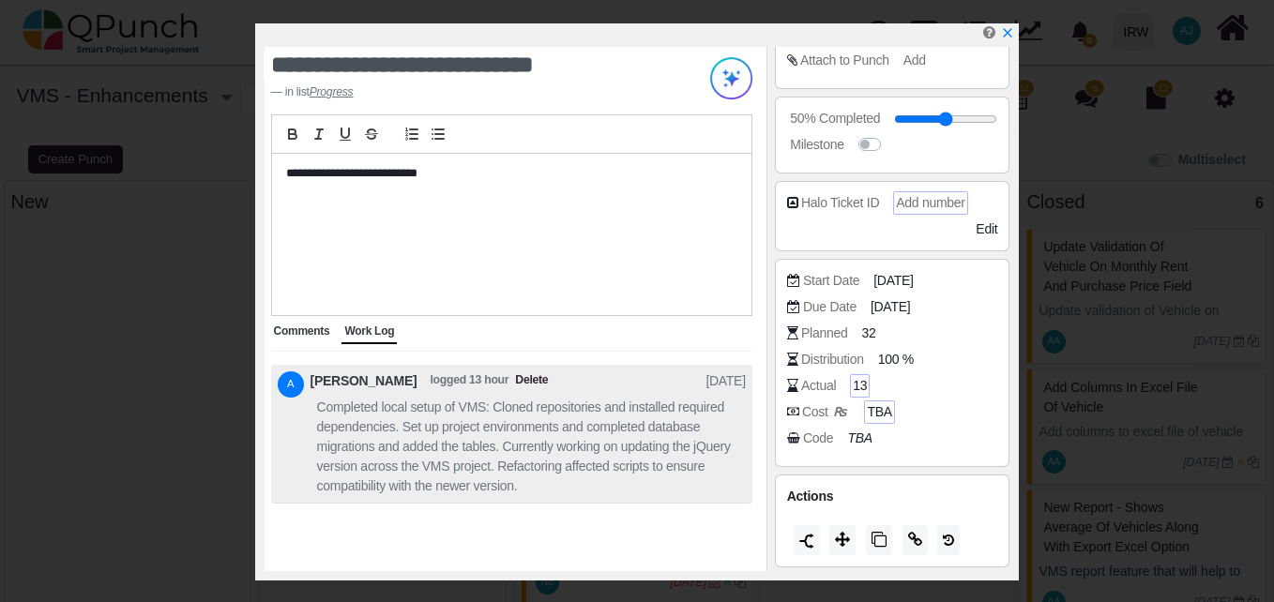
click at [856, 384] on span "13" at bounding box center [860, 386] width 14 height 20
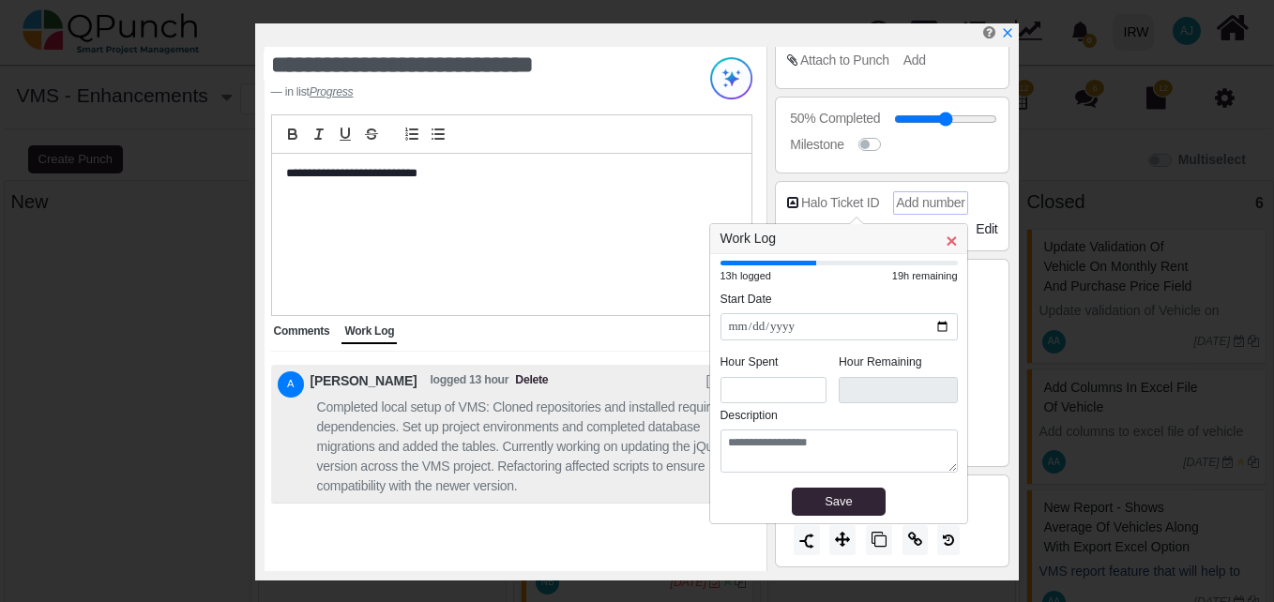
click at [952, 238] on span "×" at bounding box center [951, 241] width 11 height 22
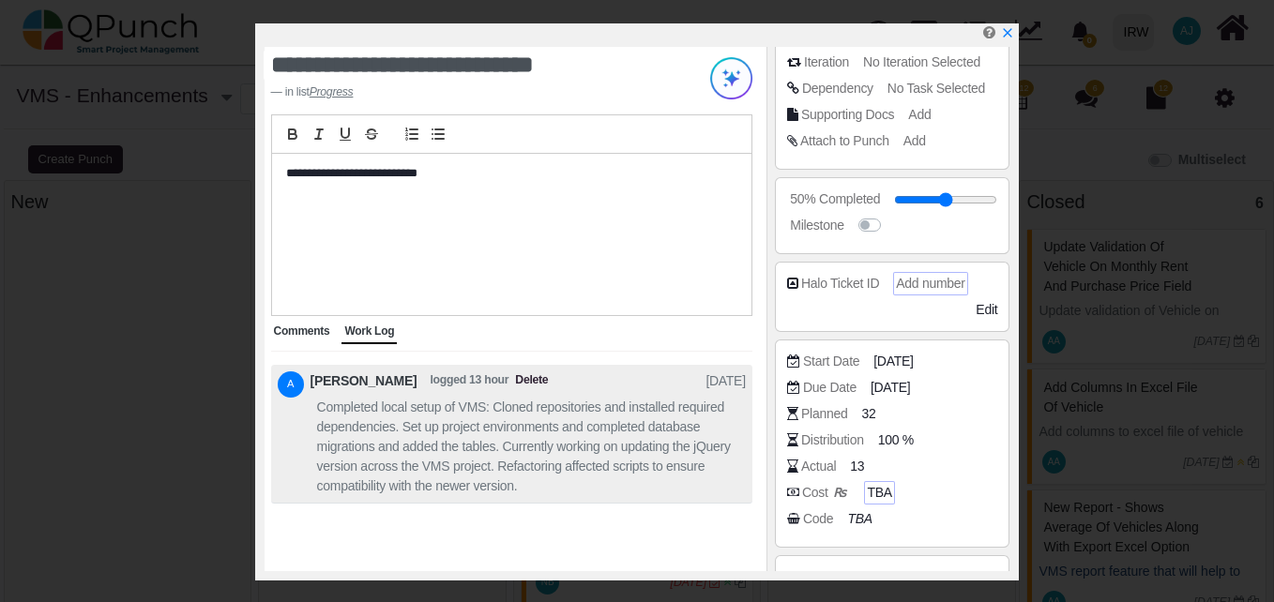
scroll to position [239, 0]
click at [980, 312] on span "Edit" at bounding box center [987, 310] width 22 height 15
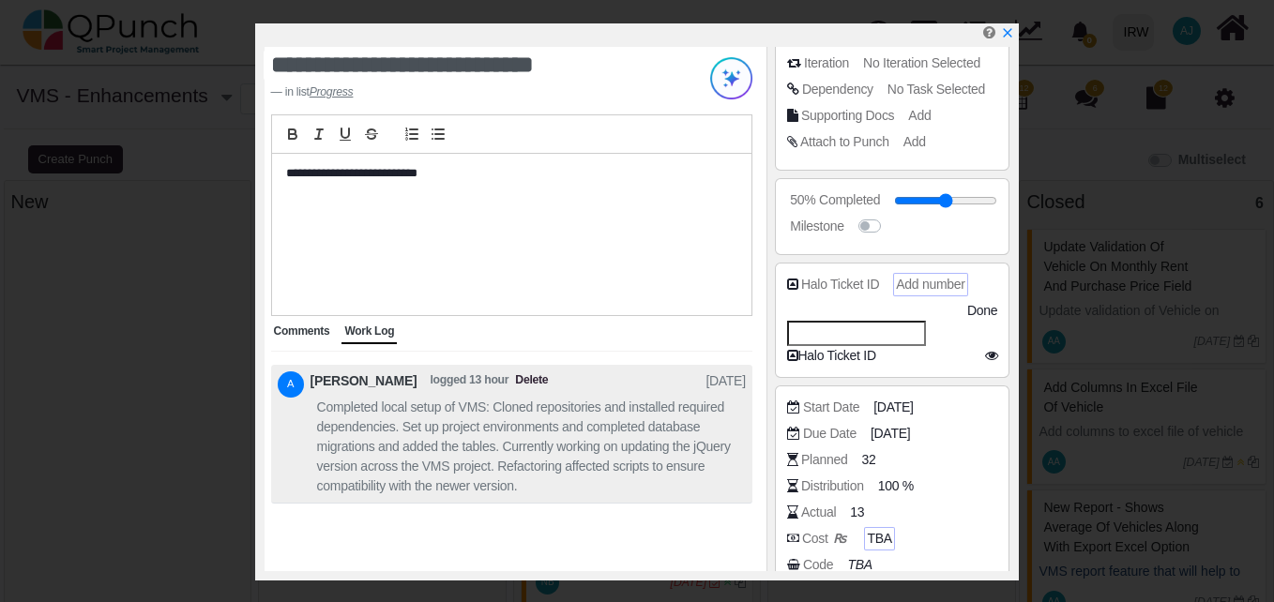
click at [985, 318] on span "Done" at bounding box center [982, 310] width 30 height 15
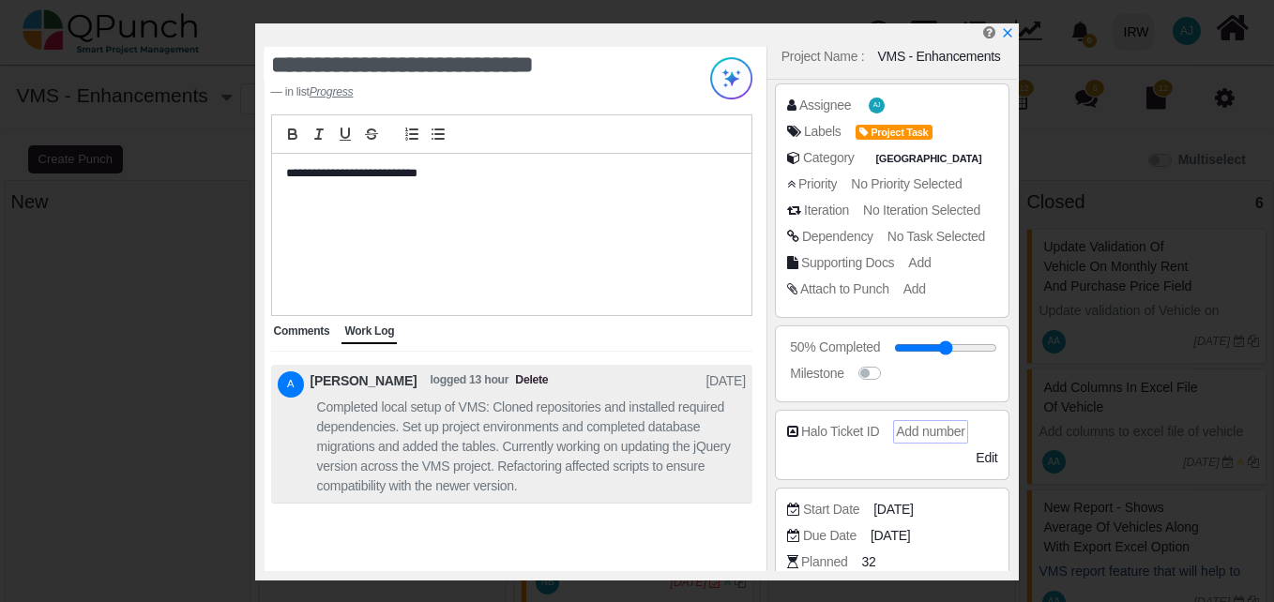
scroll to position [89, 0]
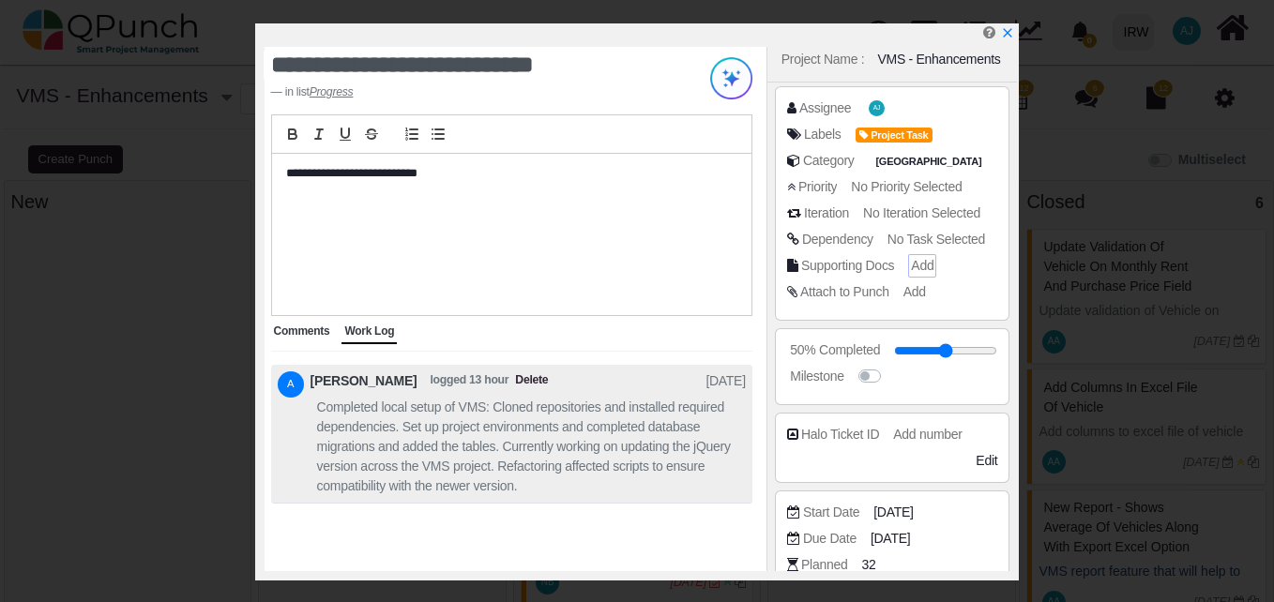
click at [920, 270] on span "Add" at bounding box center [922, 265] width 23 height 15
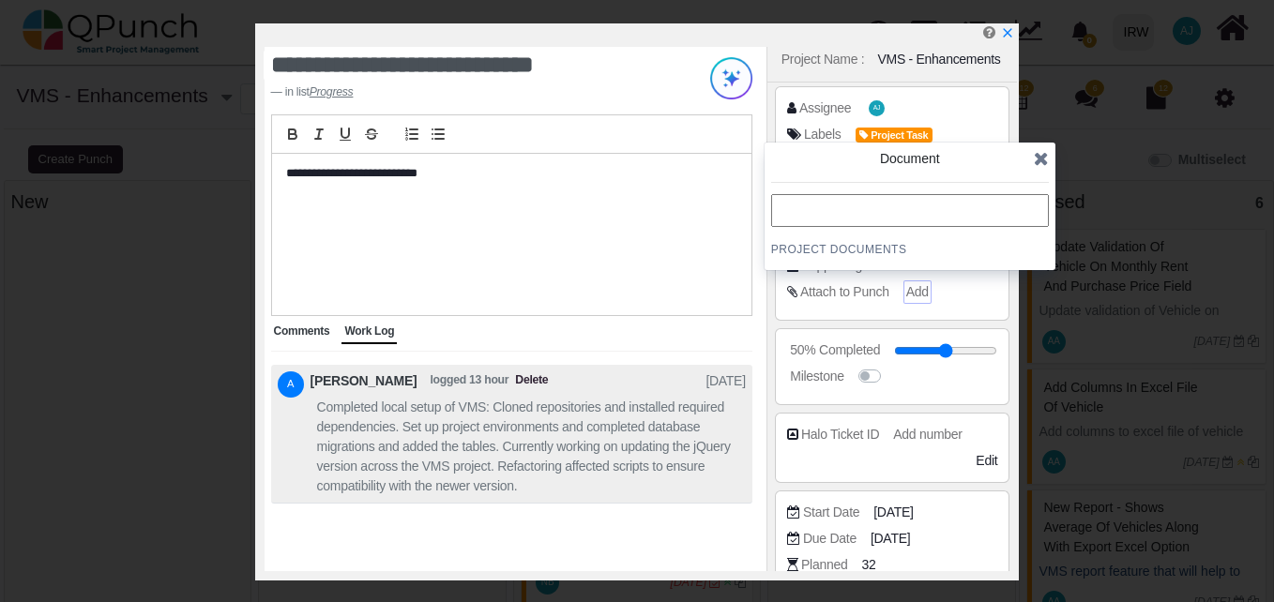
click at [911, 293] on span "Add" at bounding box center [917, 291] width 23 height 15
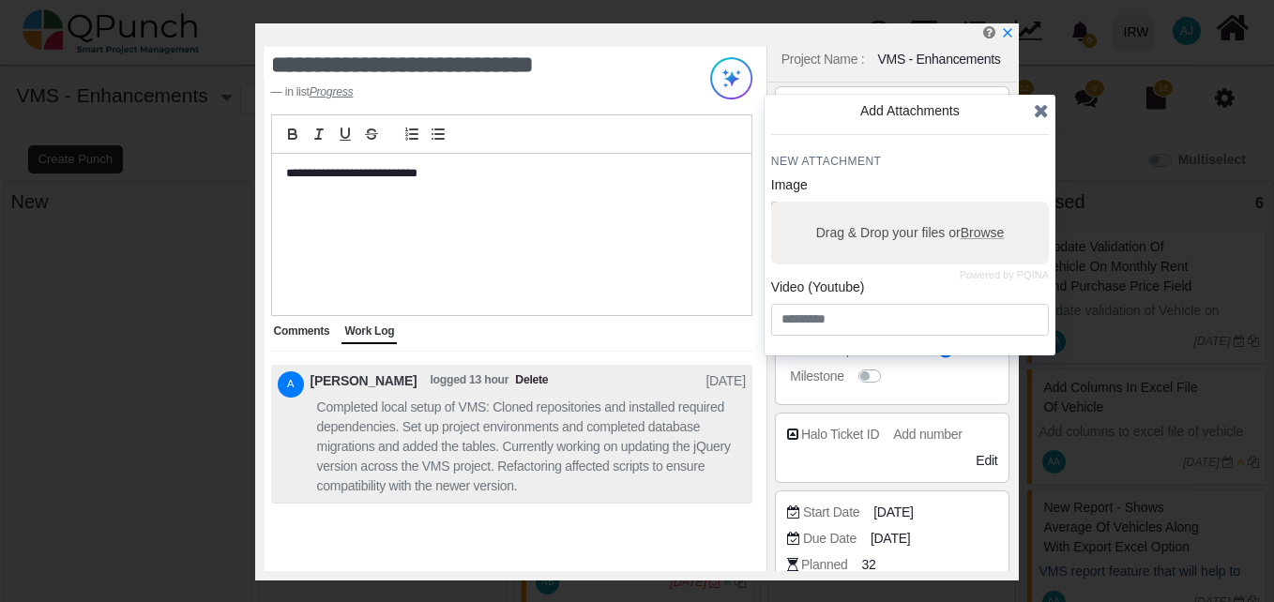
click at [1035, 119] on icon at bounding box center [1041, 110] width 15 height 19
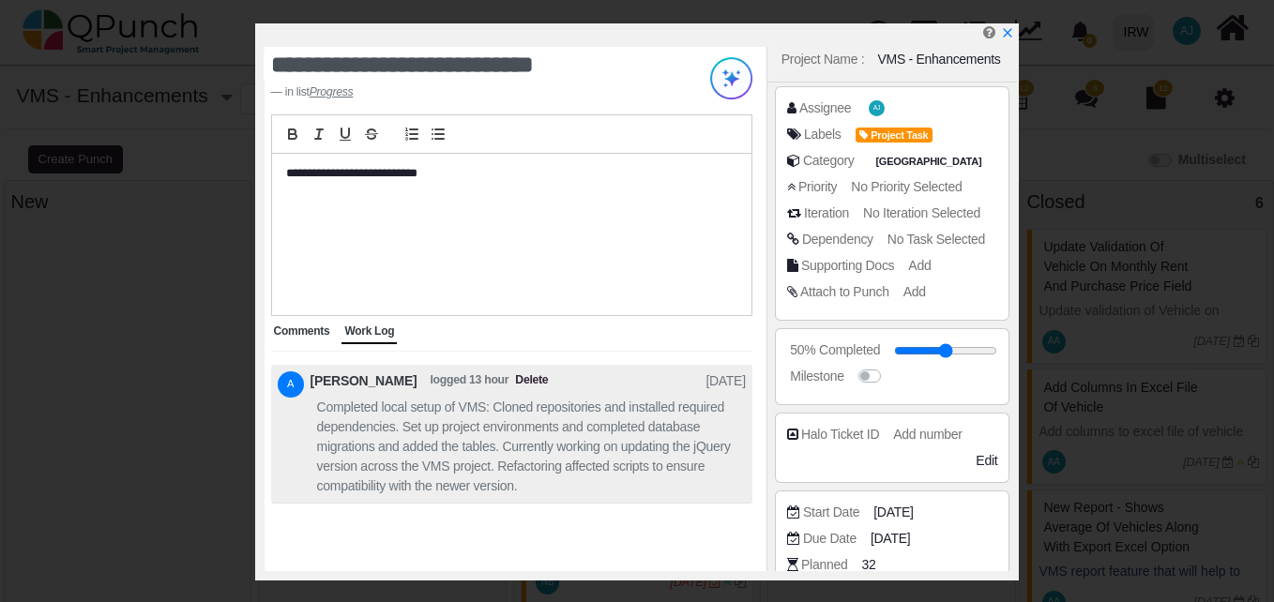
click at [908, 240] on span "No Task Selected" at bounding box center [937, 239] width 98 height 15
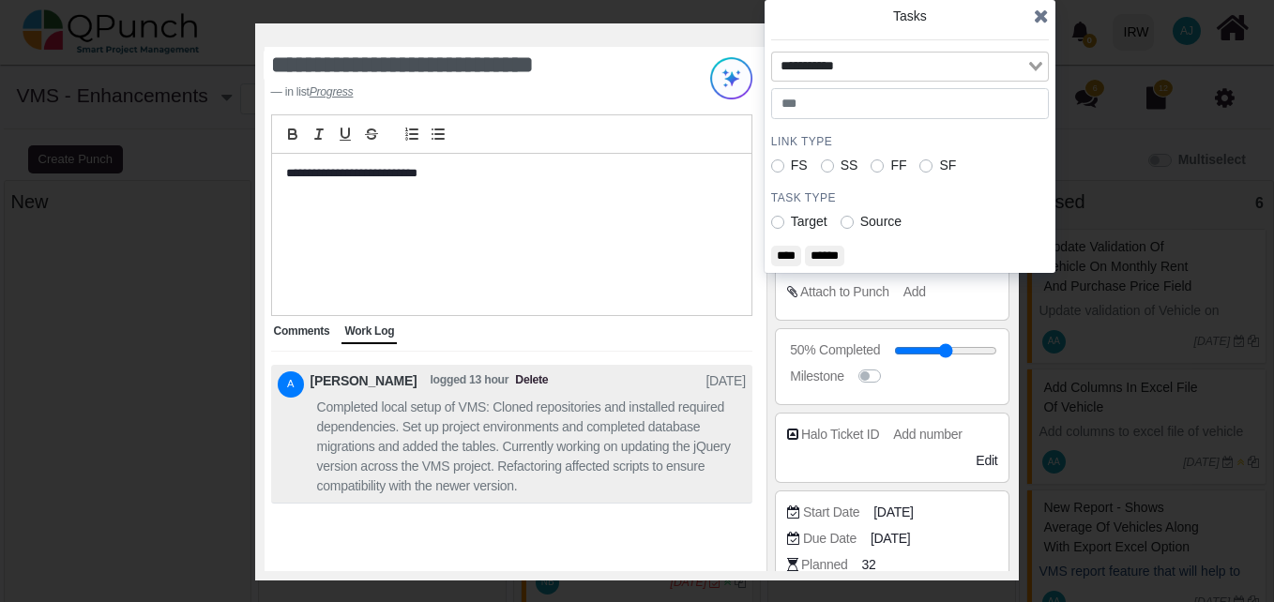
click at [1045, 11] on icon at bounding box center [1041, 16] width 15 height 19
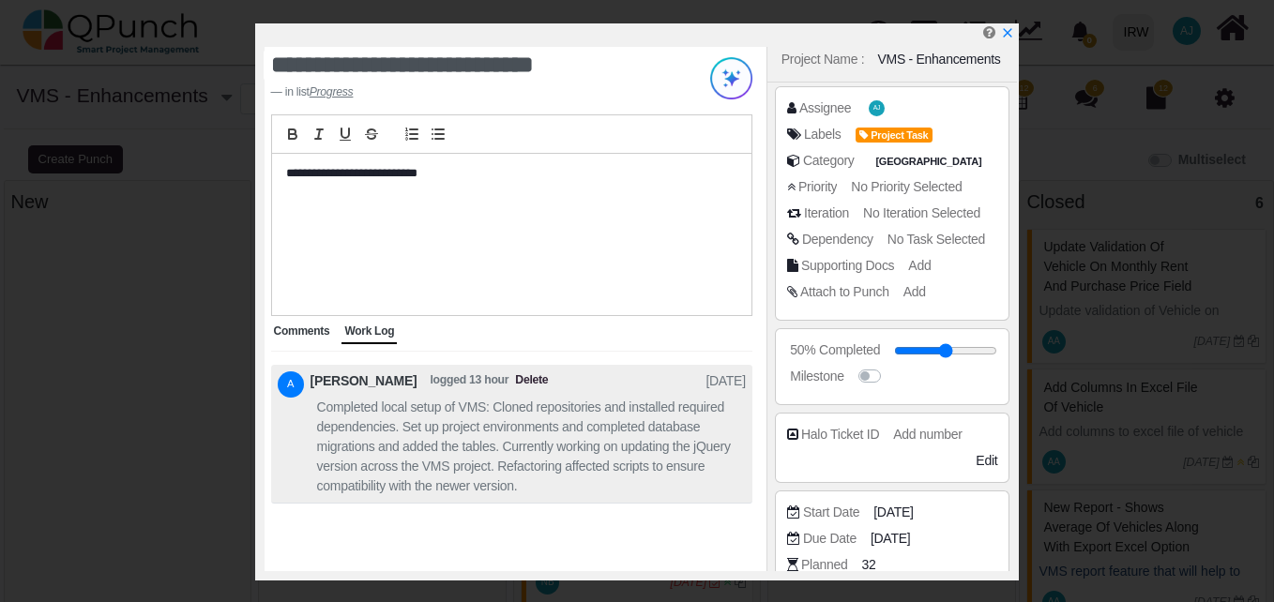
click at [921, 210] on span "No Iteration Selected" at bounding box center [921, 212] width 117 height 15
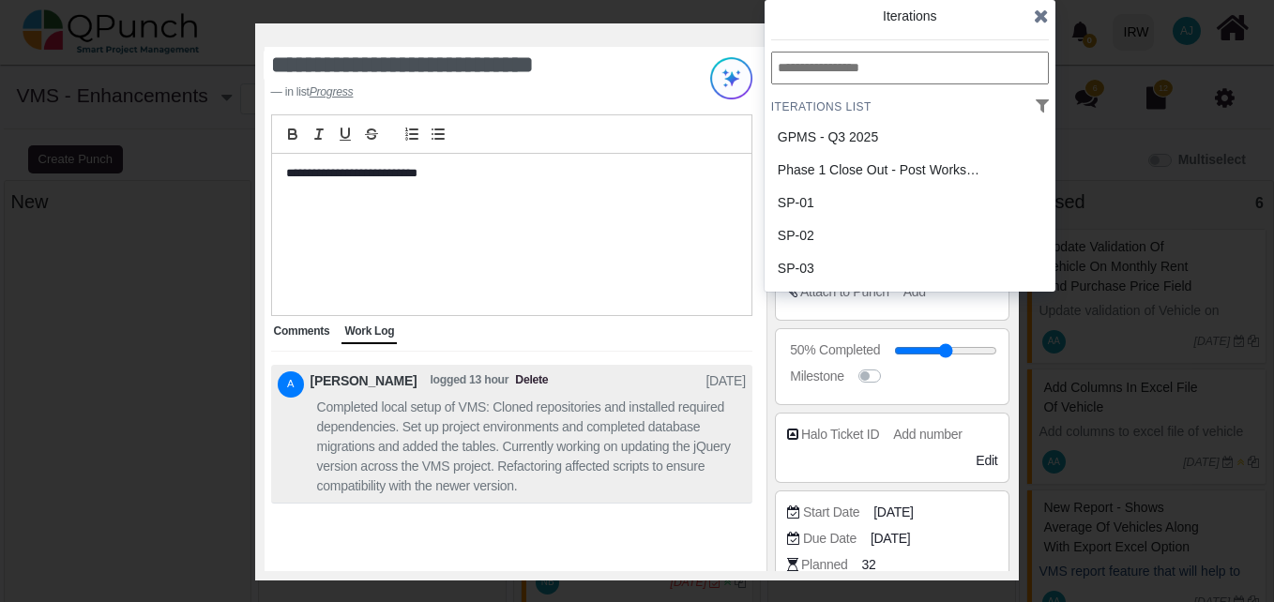
click at [1039, 21] on icon at bounding box center [1041, 16] width 15 height 19
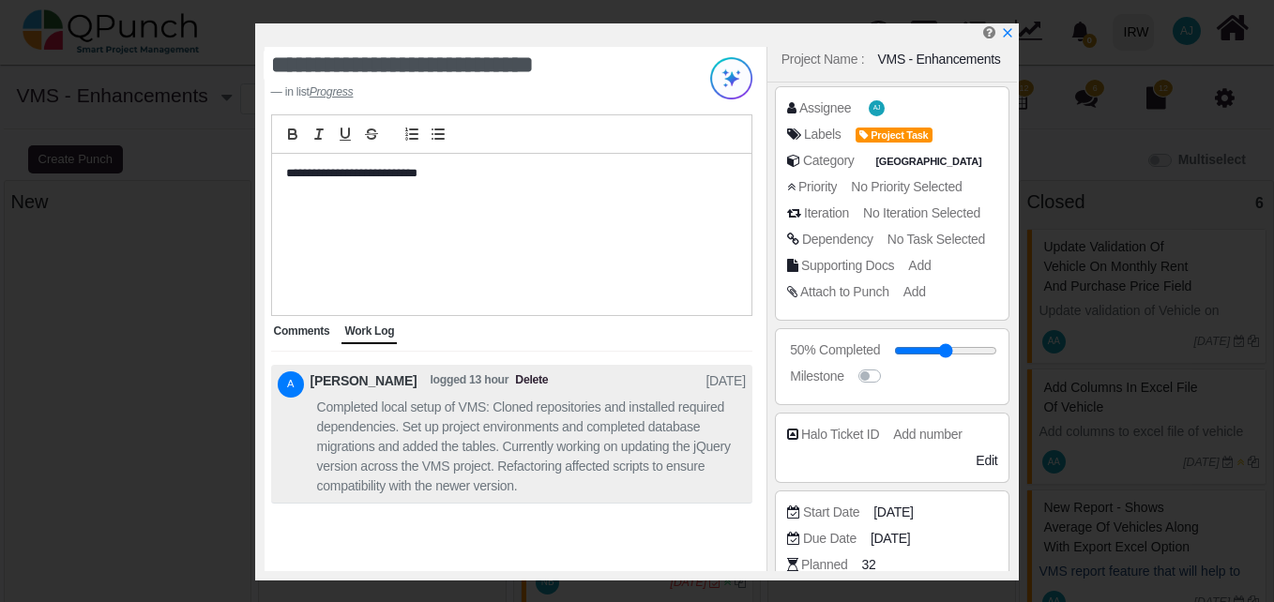
click at [800, 244] on div "Dependency No Task Selected" at bounding box center [897, 239] width 221 height 19
drag, startPoint x: 800, startPoint y: 244, endPoint x: 791, endPoint y: 239, distance: 10.5
click at [791, 239] on icon at bounding box center [793, 239] width 12 height 13
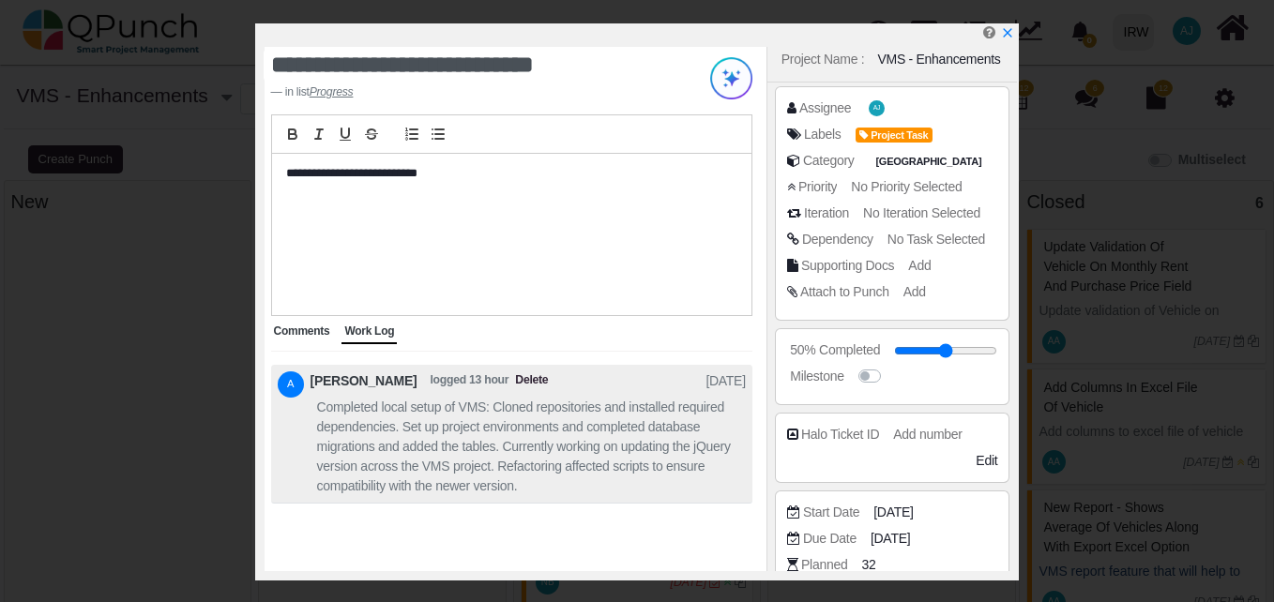
click at [895, 239] on span "No Task Selected" at bounding box center [937, 239] width 98 height 15
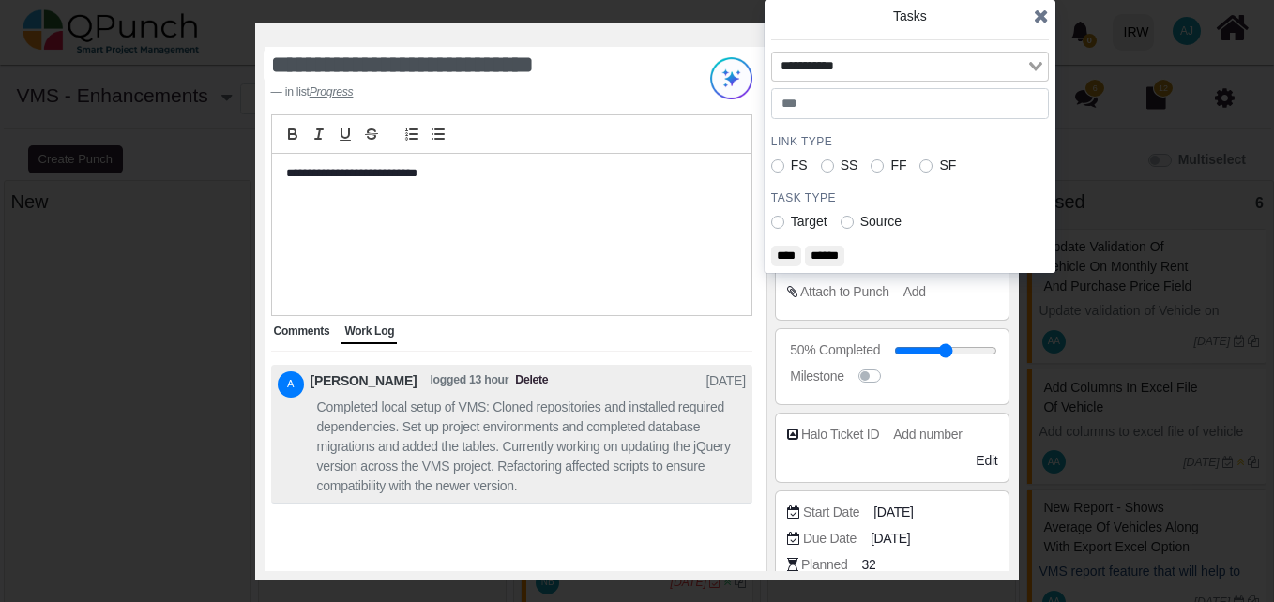
click at [1042, 15] on icon at bounding box center [1041, 16] width 15 height 19
